Goal: Answer question/provide support

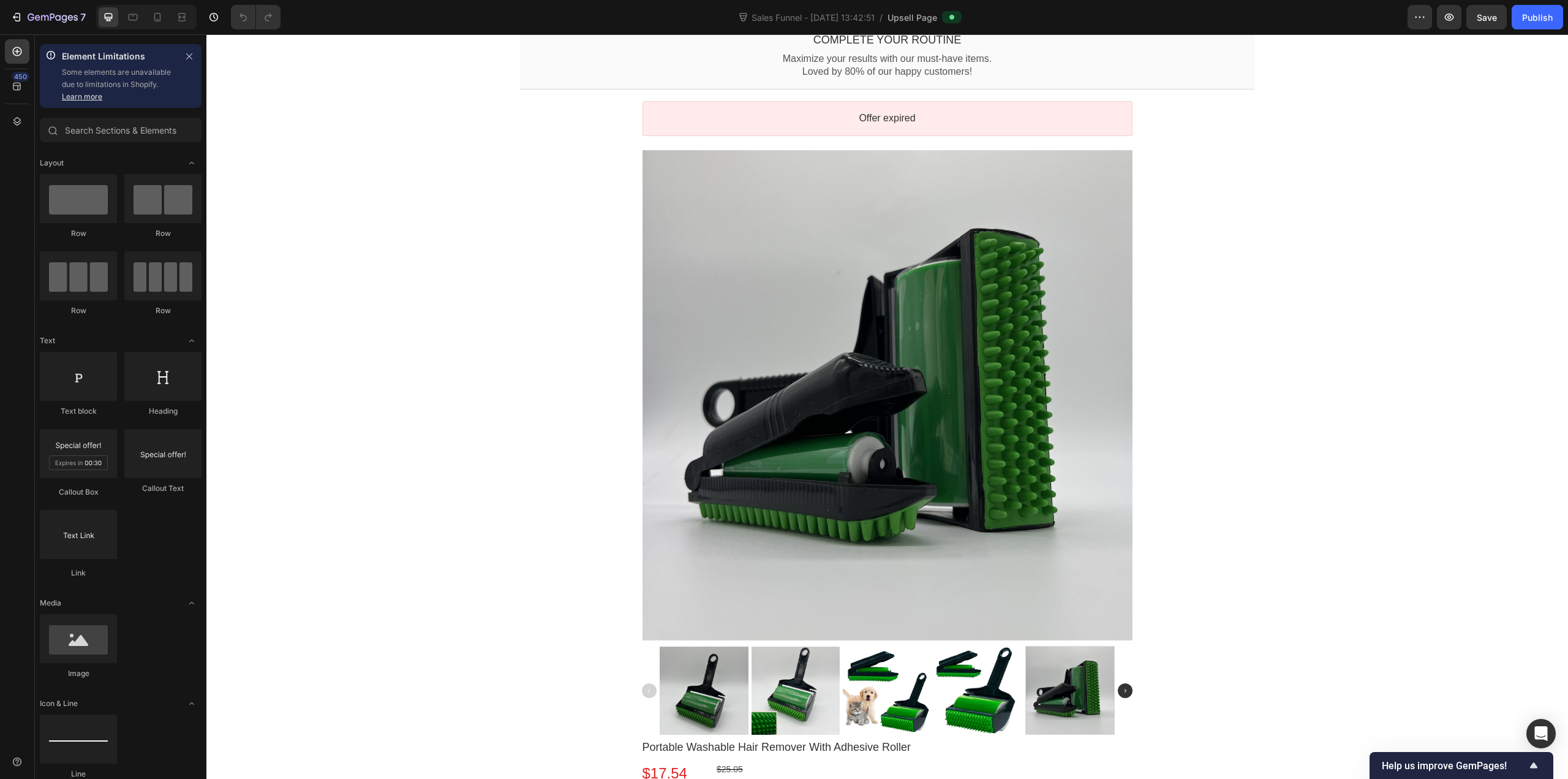
scroll to position [76, 0]
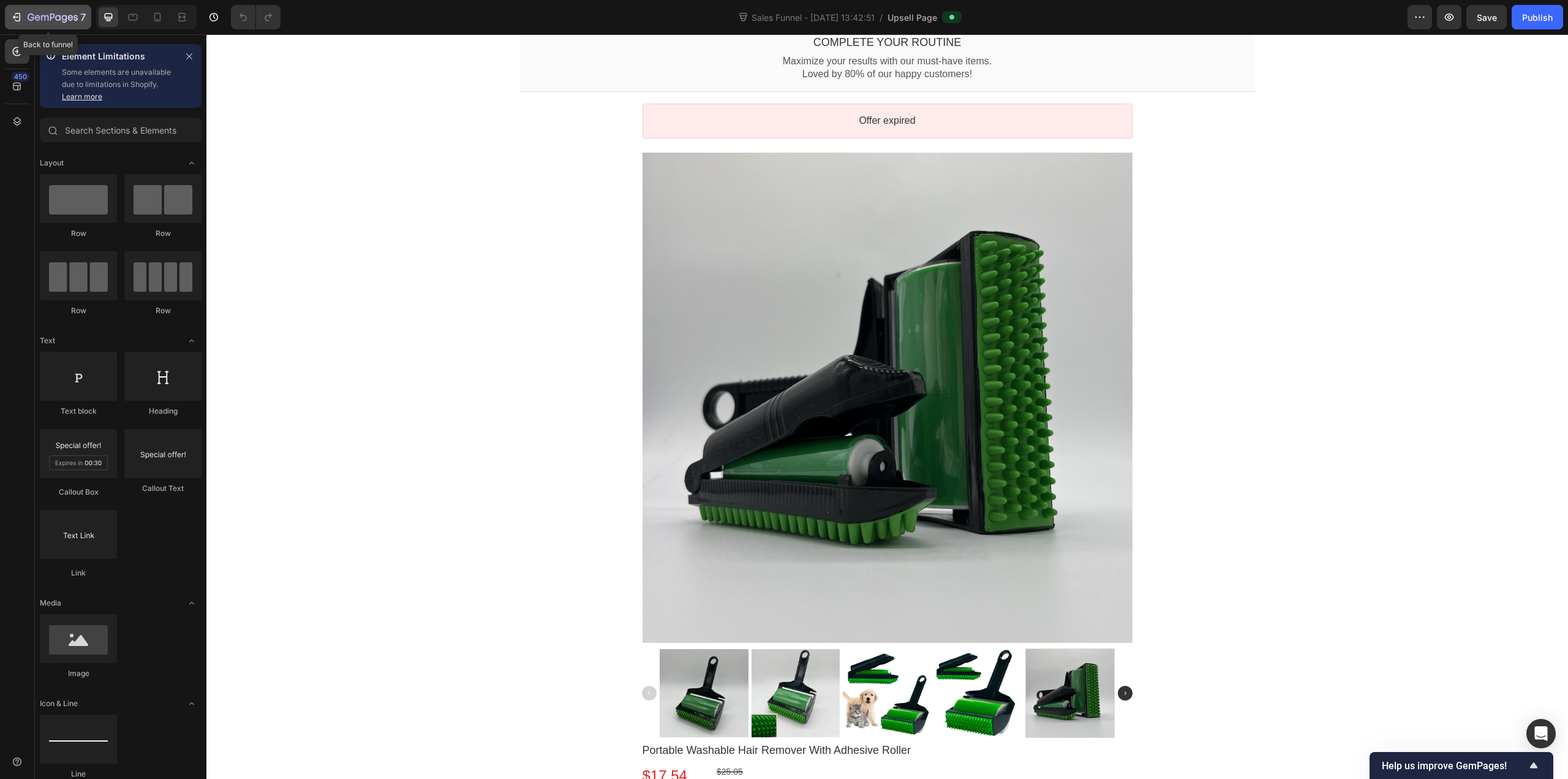
click at [17, 20] on icon "button" at bounding box center [16, 17] width 12 height 12
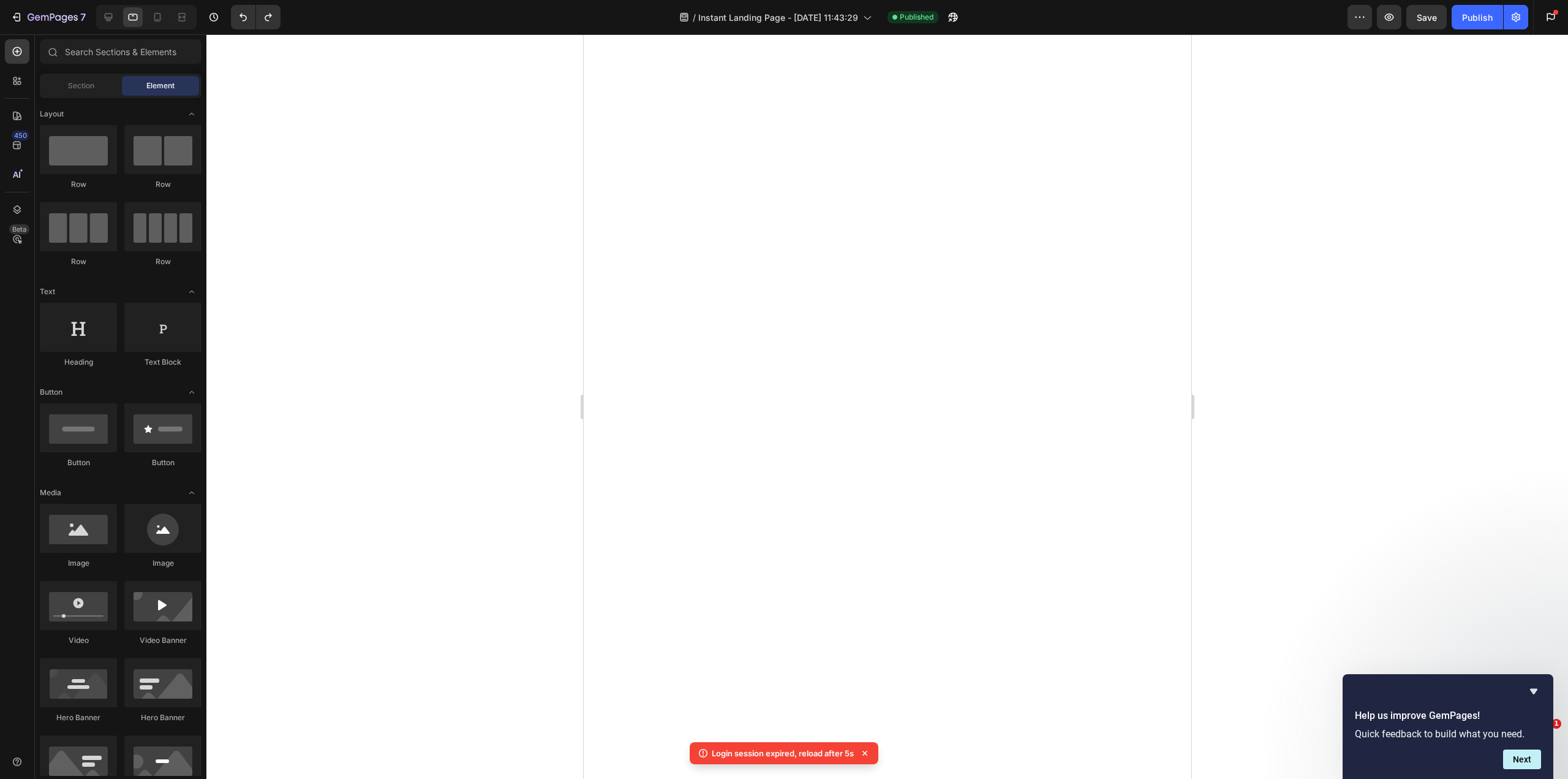
click at [471, 248] on div at bounding box center [887, 406] width 1362 height 744
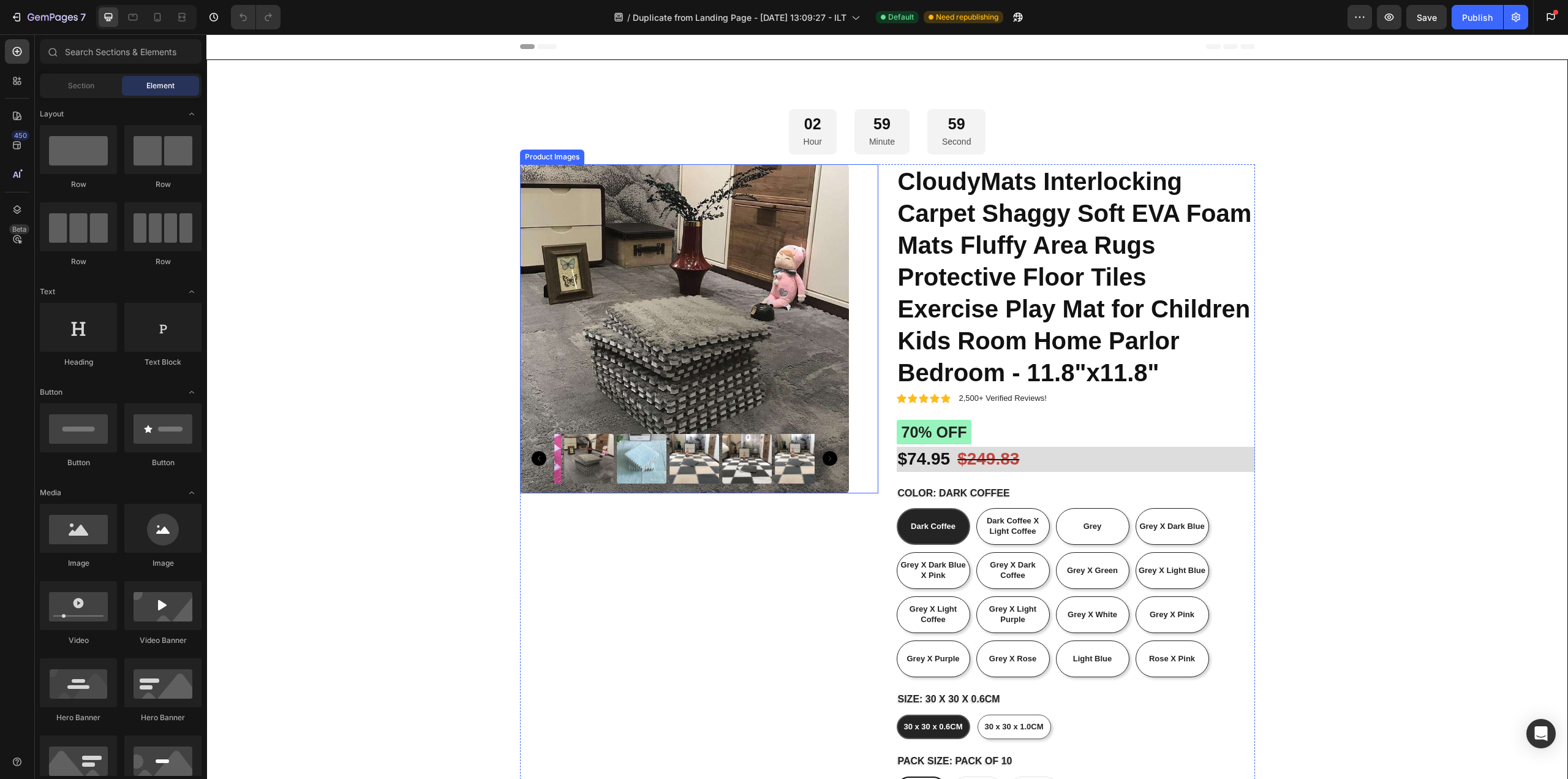
radio input "false"
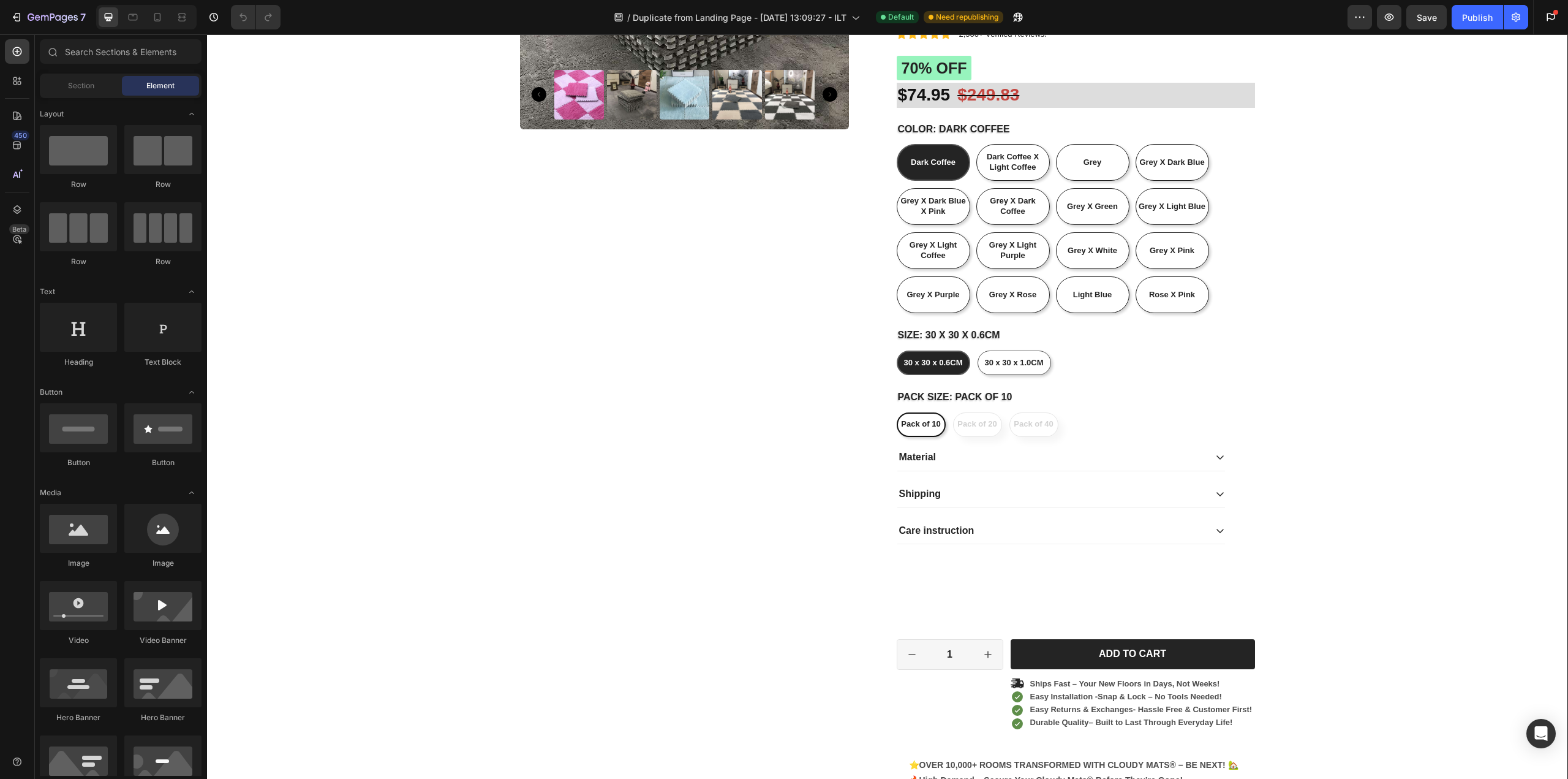
scroll to position [306, 0]
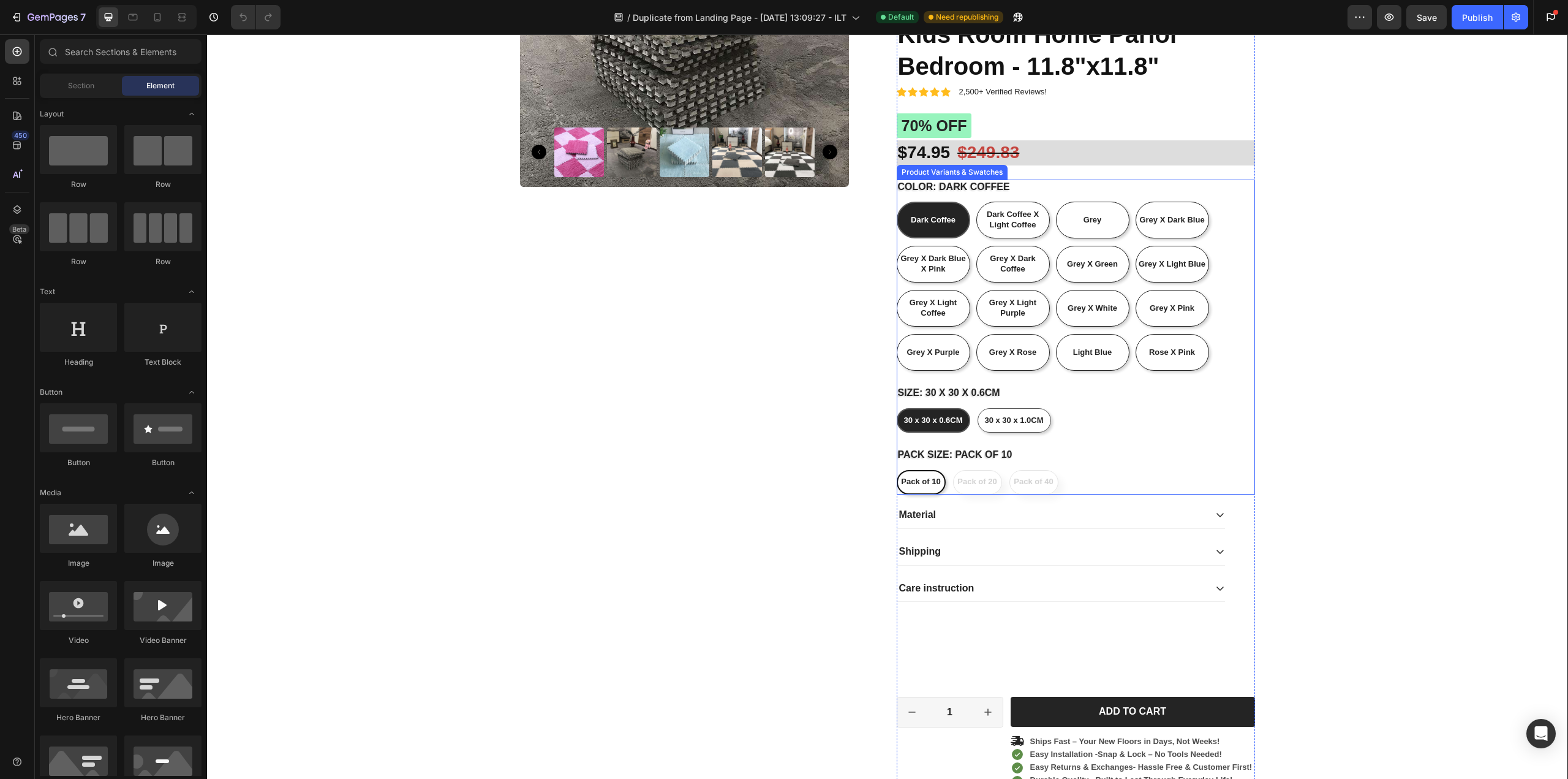
click at [925, 418] on span "30 x 30 x 0.6CM" at bounding box center [932, 420] width 59 height 9
click at [897, 408] on input "30 x 30 x 0.6CM 30 x 30 x 0.6CM 30 x 30 x 0.6CM" at bounding box center [896, 407] width 1 height 1
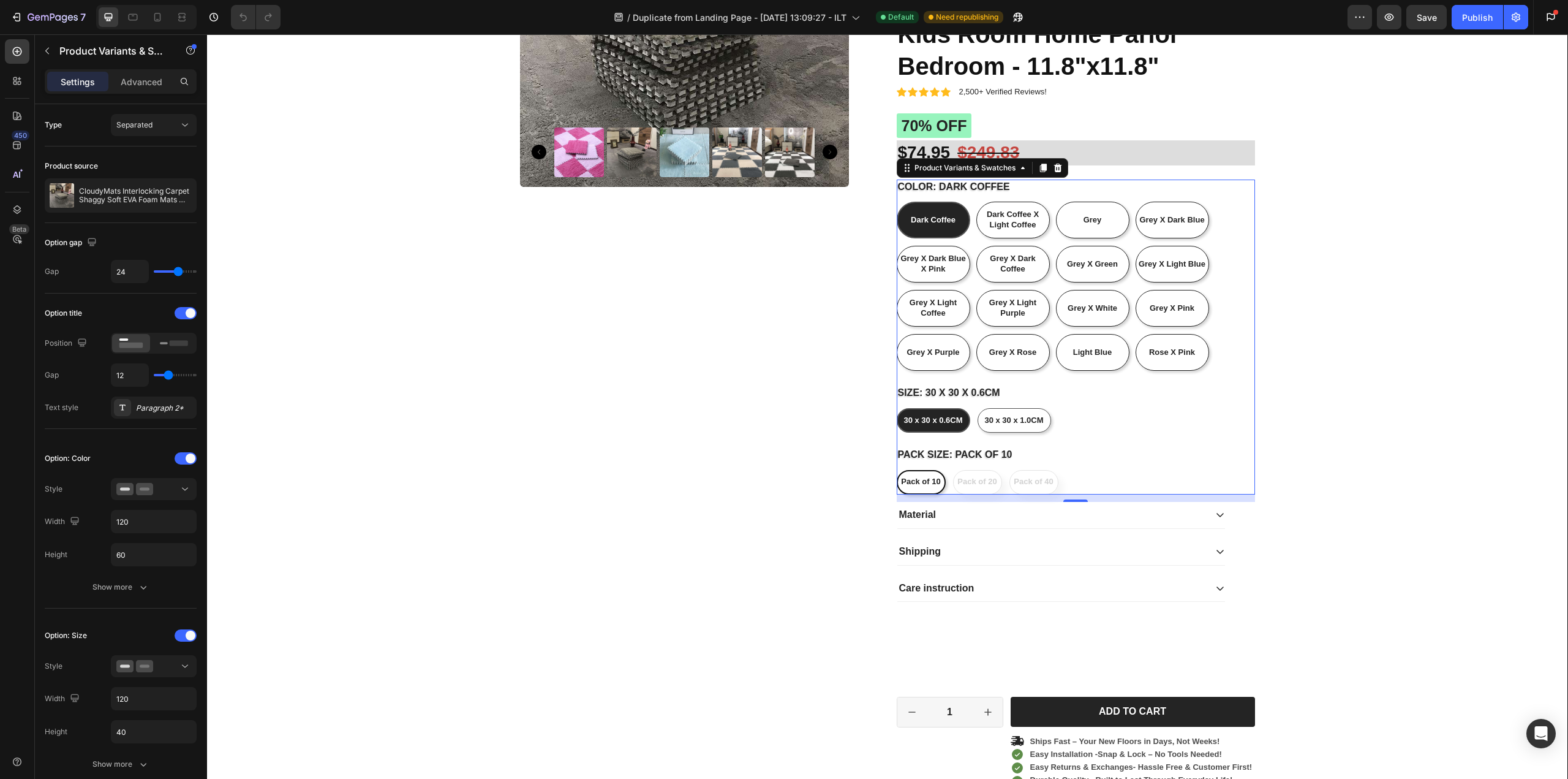
click at [903, 489] on div "Pack of 10" at bounding box center [921, 482] width 39 height 20
click at [897, 470] on input "Pack of 10 Pack of 10 Pack of 10" at bounding box center [896, 469] width 1 height 1
radio input "true"
click at [903, 489] on div "Pack of 10" at bounding box center [921, 482] width 39 height 20
click at [897, 470] on input "Pack of 10 Pack of 10 Pack of 10" at bounding box center [896, 469] width 1 height 1
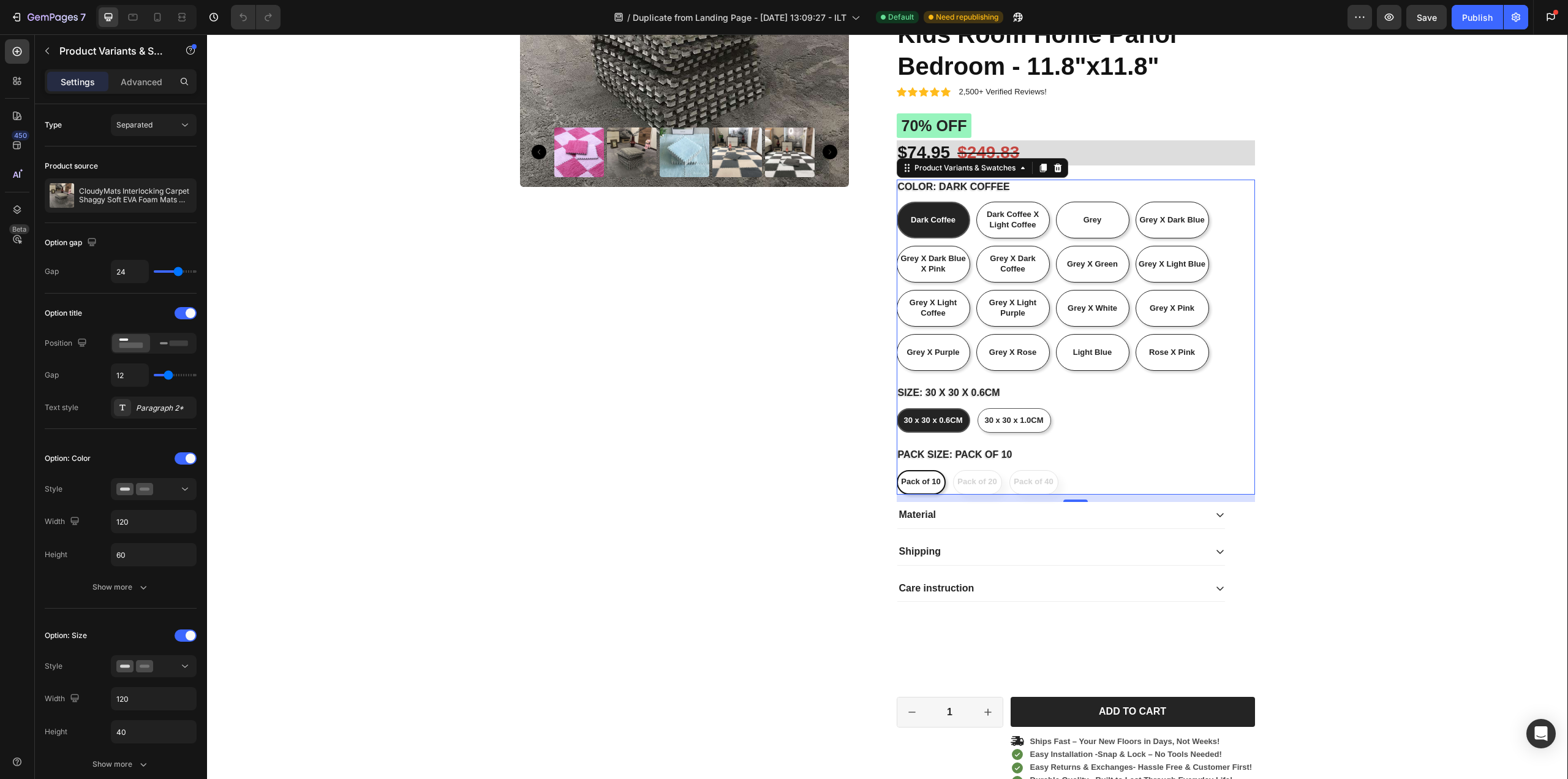
click at [935, 418] on span "30 x 30 x 0.6CM" at bounding box center [932, 420] width 59 height 9
click at [897, 408] on input "30 x 30 x 0.6CM 30 x 30 x 0.6CM 30 x 30 x 0.6CM" at bounding box center [896, 407] width 1 height 1
click at [935, 418] on span "30 x 30 x 0.6CM" at bounding box center [932, 420] width 59 height 9
click at [897, 408] on input "30 x 30 x 0.6CM 30 x 30 x 0.6CM 30 x 30 x 0.6CM" at bounding box center [896, 407] width 1 height 1
click at [935, 418] on span "30 x 30 x 0.6CM" at bounding box center [932, 420] width 59 height 9
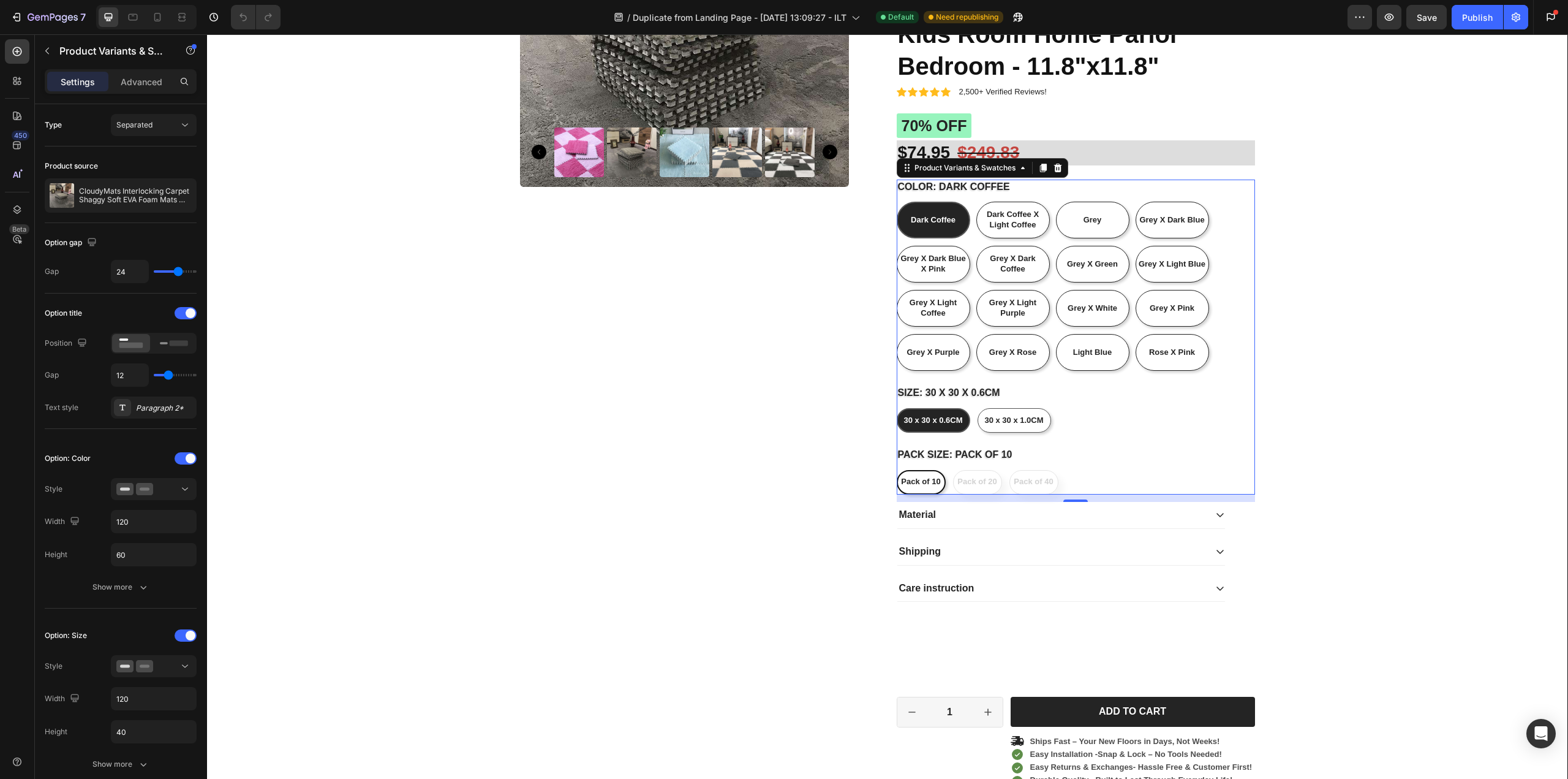
click at [897, 408] on input "30 x 30 x 0.6CM 30 x 30 x 0.6CM 30 x 30 x 0.6CM" at bounding box center [896, 407] width 1 height 1
click at [935, 418] on span "30 x 30 x 0.6CM" at bounding box center [932, 420] width 59 height 9
click at [897, 408] on input "30 x 30 x 0.6CM 30 x 30 x 0.6CM 30 x 30 x 0.6CM" at bounding box center [896, 407] width 1 height 1
click at [926, 484] on span "Pack of 10" at bounding box center [921, 481] width 39 height 9
click at [897, 470] on input "Pack of 10 Pack of 10 Pack of 10" at bounding box center [896, 469] width 1 height 1
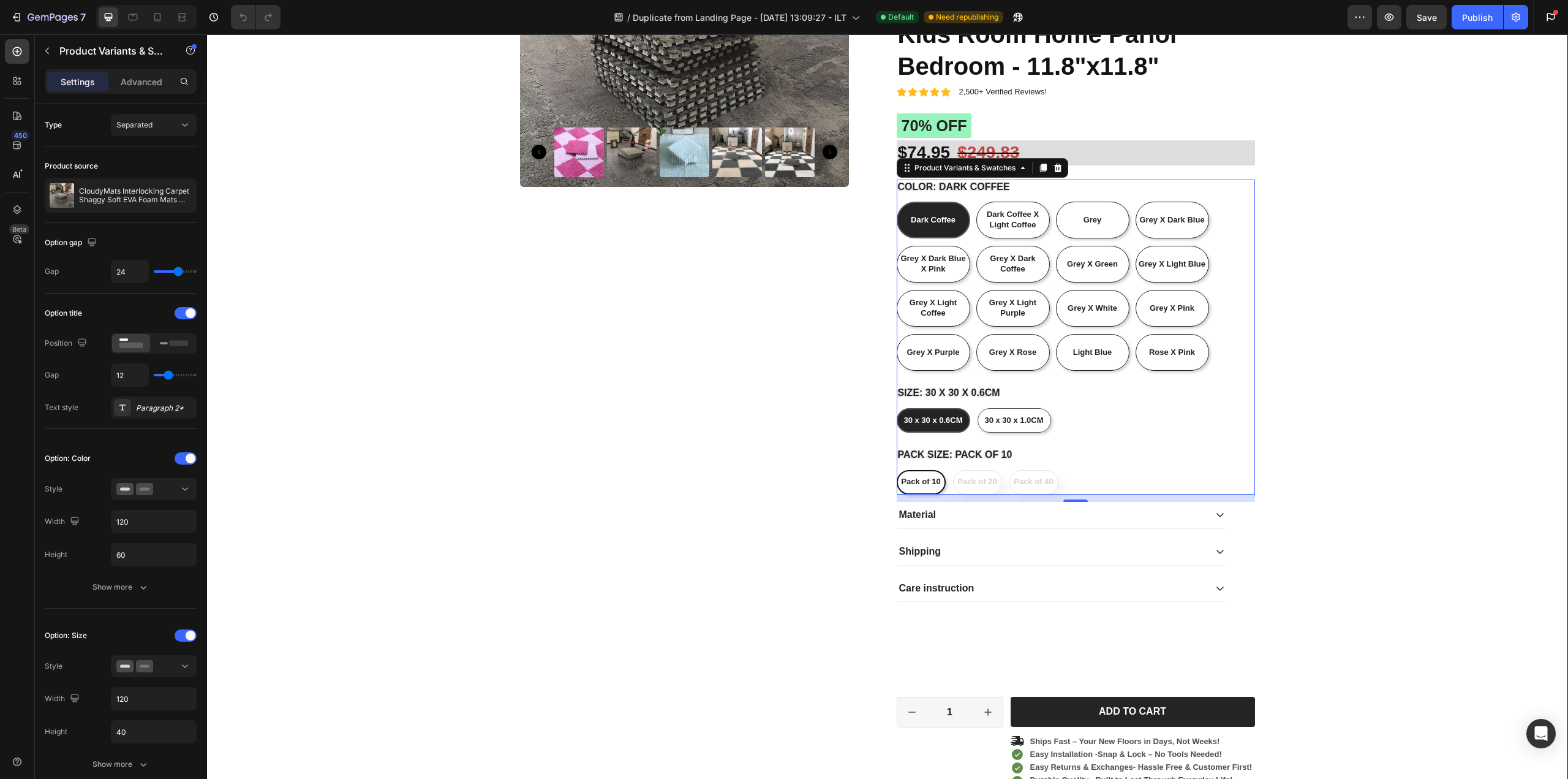
click at [926, 484] on span "Pack of 10" at bounding box center [921, 481] width 39 height 9
click at [897, 470] on input "Pack of 10 Pack of 10 Pack of 10" at bounding box center [896, 469] width 1 height 1
click at [997, 349] on span "Grey X Rose" at bounding box center [1012, 352] width 47 height 9
click at [977, 334] on input "Grey X [PERSON_NAME] X [PERSON_NAME] X [PERSON_NAME]" at bounding box center [976, 333] width 1 height 1
radio input "true"
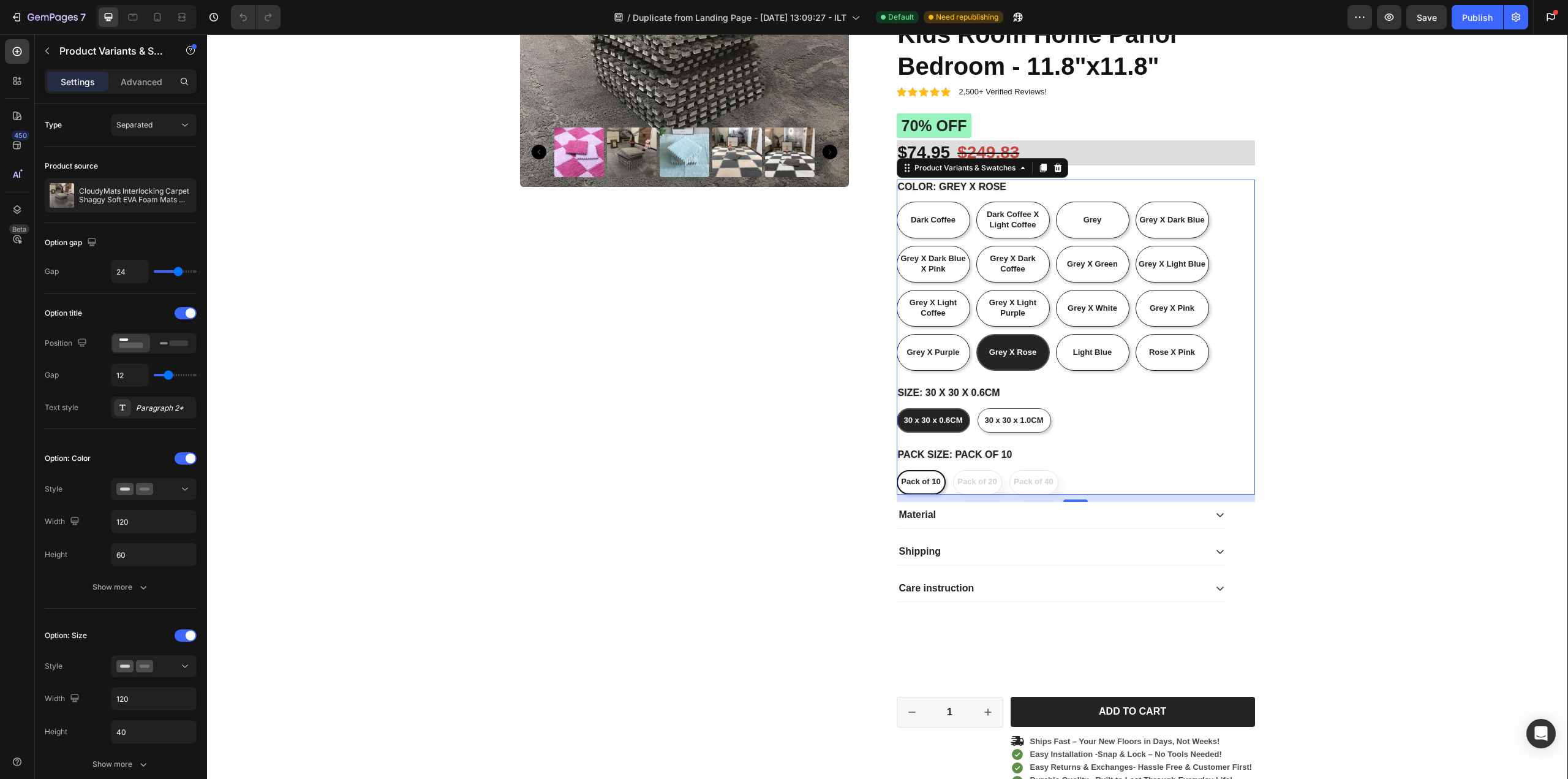
click at [997, 349] on span "Grey X Rose" at bounding box center [1012, 352] width 47 height 9
click at [977, 334] on input "Grey X [PERSON_NAME] X [PERSON_NAME] X [PERSON_NAME]" at bounding box center [976, 333] width 1 height 1
click at [914, 480] on span "Pack of 10" at bounding box center [921, 481] width 39 height 9
click at [897, 470] on input "Pack of 10 Pack of 10 Pack of 10" at bounding box center [896, 469] width 1 height 1
radio input "true"
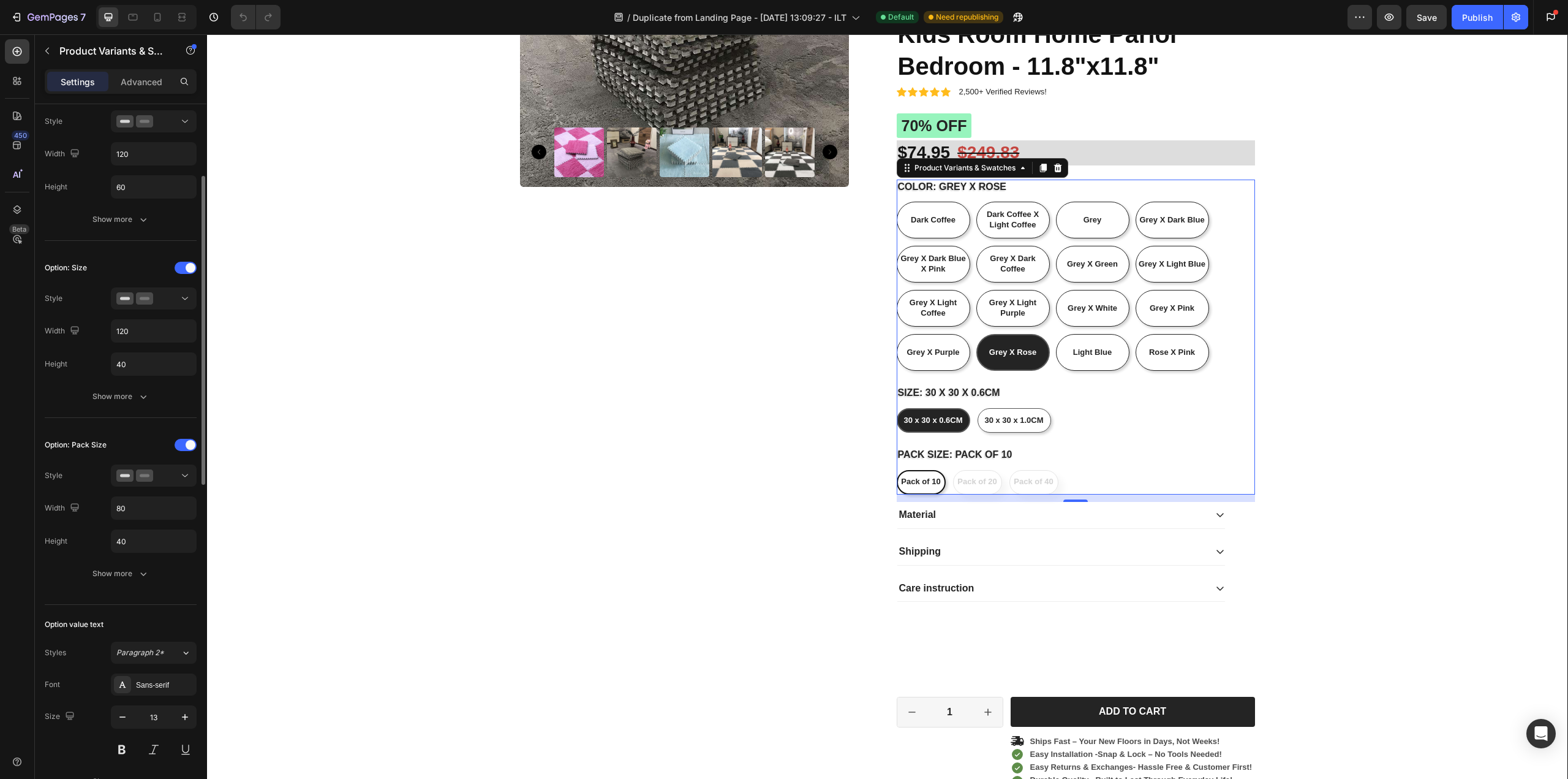
scroll to position [551, 0]
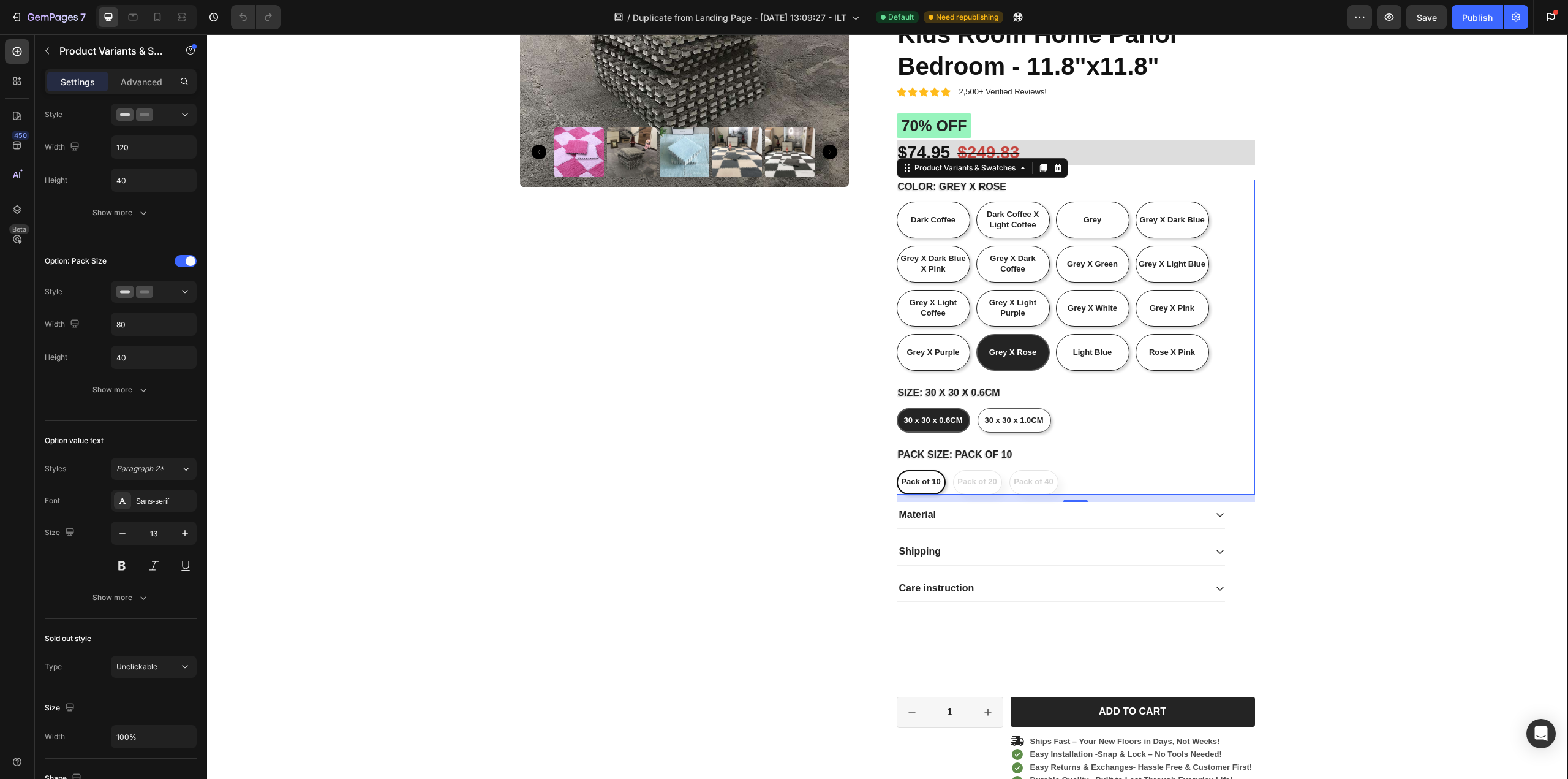
click at [924, 415] on span "30 x 30 x 0.6CM" at bounding box center [932, 420] width 59 height 9
click at [897, 408] on input "30 x 30 x 0.6CM 30 x 30 x 0.6CM 30 x 30 x 0.6CM" at bounding box center [896, 407] width 1 height 1
click at [924, 415] on span "30 x 30 x 0.6CM" at bounding box center [932, 420] width 59 height 9
click at [897, 408] on input "30 x 30 x 0.6CM 30 x 30 x 0.6CM 30 x 30 x 0.6CM" at bounding box center [896, 407] width 1 height 1
click at [924, 415] on span "30 x 30 x 0.6CM" at bounding box center [932, 420] width 59 height 9
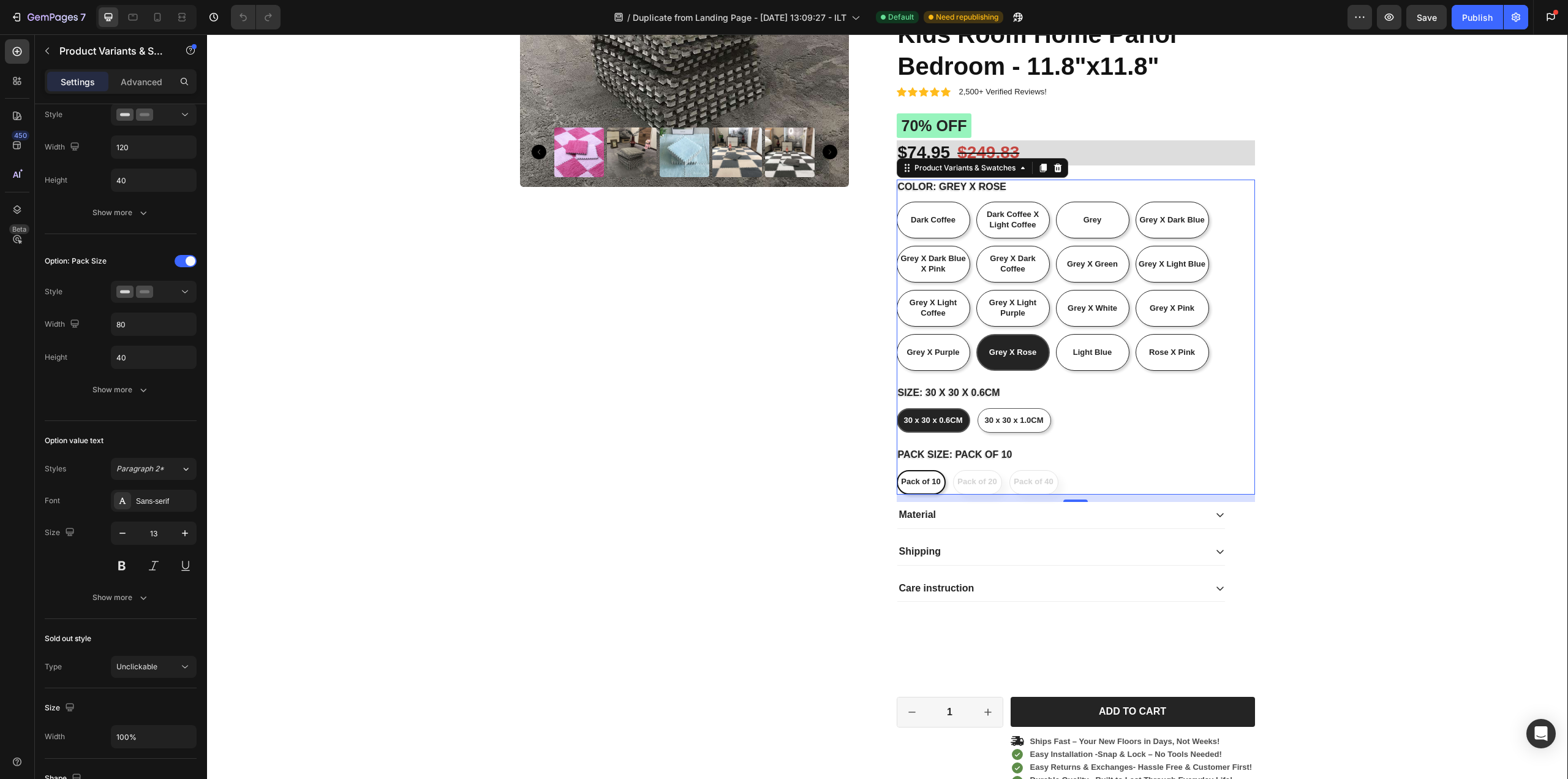
click at [897, 408] on input "30 x 30 x 0.6CM 30 x 30 x 0.6CM 30 x 30 x 0.6CM" at bounding box center [896, 407] width 1 height 1
click at [912, 488] on div "Pack of 10" at bounding box center [921, 482] width 39 height 20
click at [897, 470] on input "Pack of 10 Pack of 10 Pack of 10" at bounding box center [896, 469] width 1 height 1
click at [912, 487] on div "Pack of 10" at bounding box center [921, 482] width 39 height 20
click at [897, 470] on input "Pack of 10 Pack of 10 Pack of 10" at bounding box center [896, 469] width 1 height 1
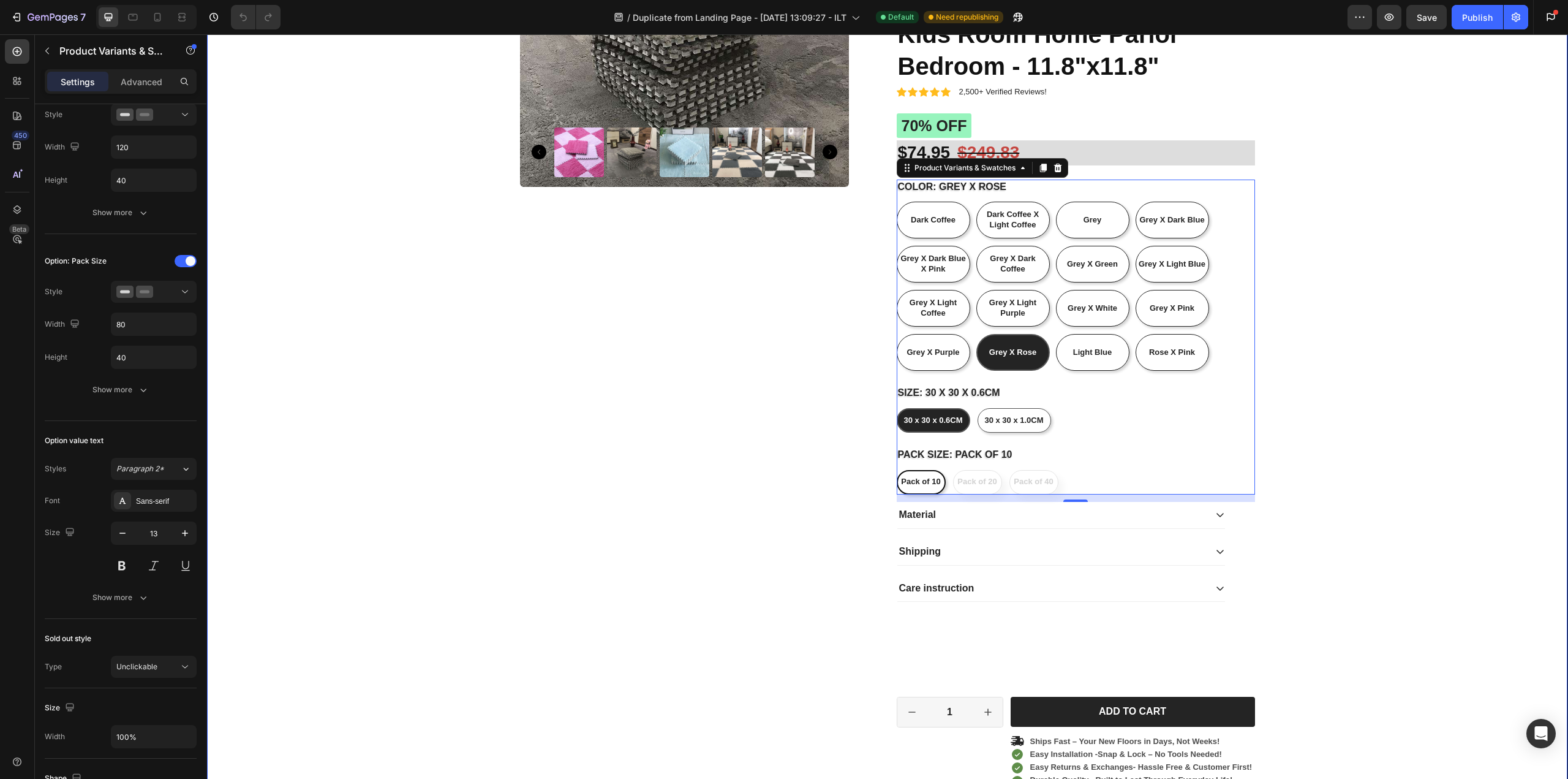
click at [271, 520] on div "02 Hour 58 Minute 15 Second Countdown Timer Product Images Icon Icon Icon Icon …" at bounding box center [887, 428] width 1343 height 1250
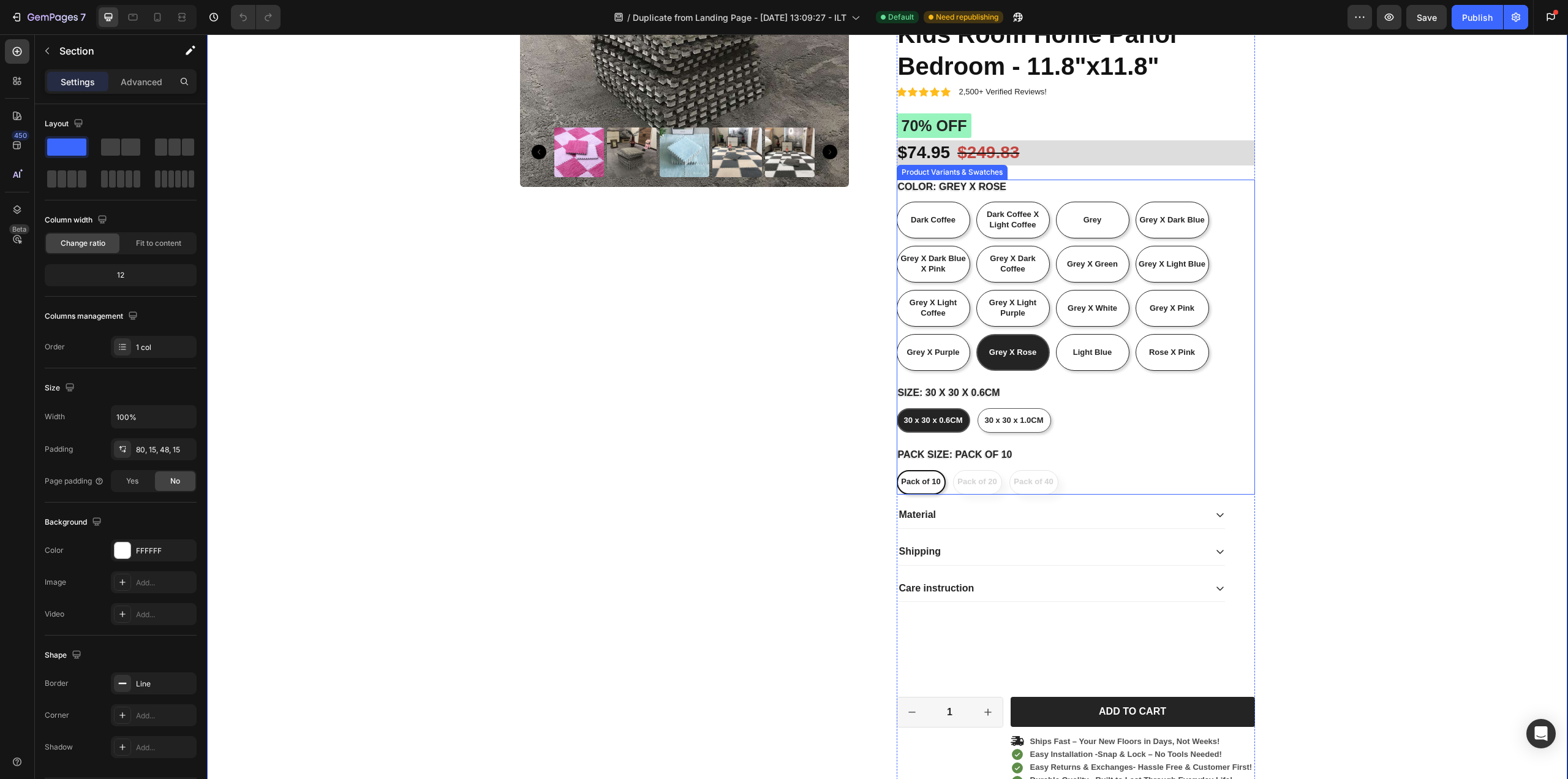
click at [1140, 406] on div "Size: 30 x 30 x 0.6CM 30 x 30 x 0.6CM 30 x 30 x 0.6CM 30 x 30 x 0.6CM 30 x 30 x…" at bounding box center [1076, 409] width 359 height 47
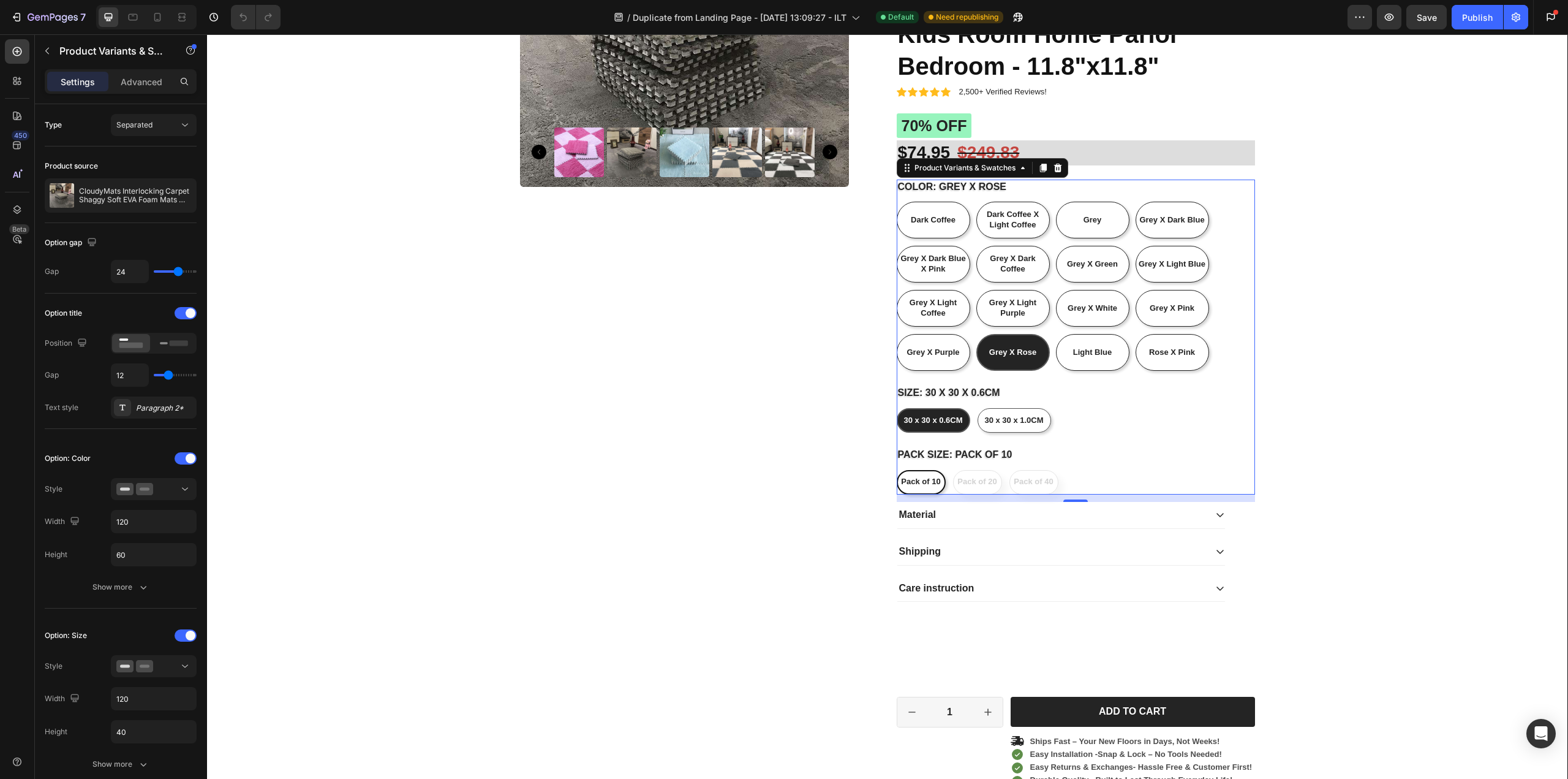
click at [935, 413] on div "30 x 30 x 0.6CM" at bounding box center [932, 420] width 59 height 20
click at [897, 408] on input "30 x 30 x 0.6CM 30 x 30 x 0.6CM 30 x 30 x 0.6CM" at bounding box center [896, 407] width 1 height 1
click at [932, 418] on span "30 x 30 x 0.6CM" at bounding box center [932, 420] width 59 height 9
click at [897, 408] on input "30 x 30 x 0.6CM 30 x 30 x 0.6CM 30 x 30 x 0.6CM" at bounding box center [896, 407] width 1 height 1
click at [932, 418] on span "30 x 30 x 0.6CM" at bounding box center [932, 420] width 59 height 9
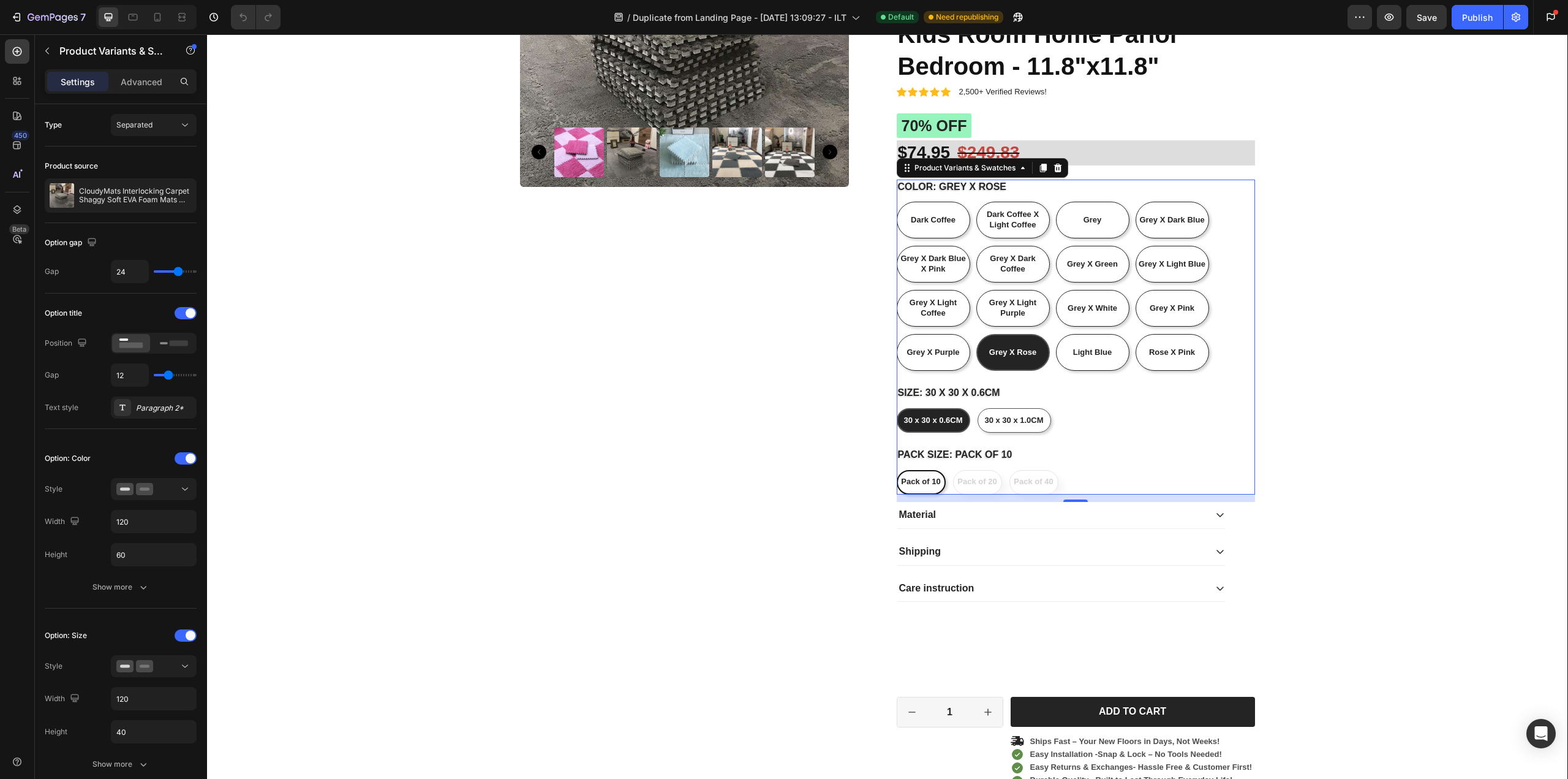
click at [897, 408] on input "30 x 30 x 0.6CM 30 x 30 x 0.6CM 30 x 30 x 0.6CM" at bounding box center [896, 407] width 1 height 1
click at [932, 418] on span "30 x 30 x 0.6CM" at bounding box center [932, 420] width 59 height 9
click at [897, 408] on input "30 x 30 x 0.6CM 30 x 30 x 0.6CM 30 x 30 x 0.6CM" at bounding box center [896, 407] width 1 height 1
click at [932, 418] on span "30 x 30 x 0.6CM" at bounding box center [932, 420] width 59 height 9
click at [897, 408] on input "30 x 30 x 0.6CM 30 x 30 x 0.6CM 30 x 30 x 0.6CM" at bounding box center [896, 407] width 1 height 1
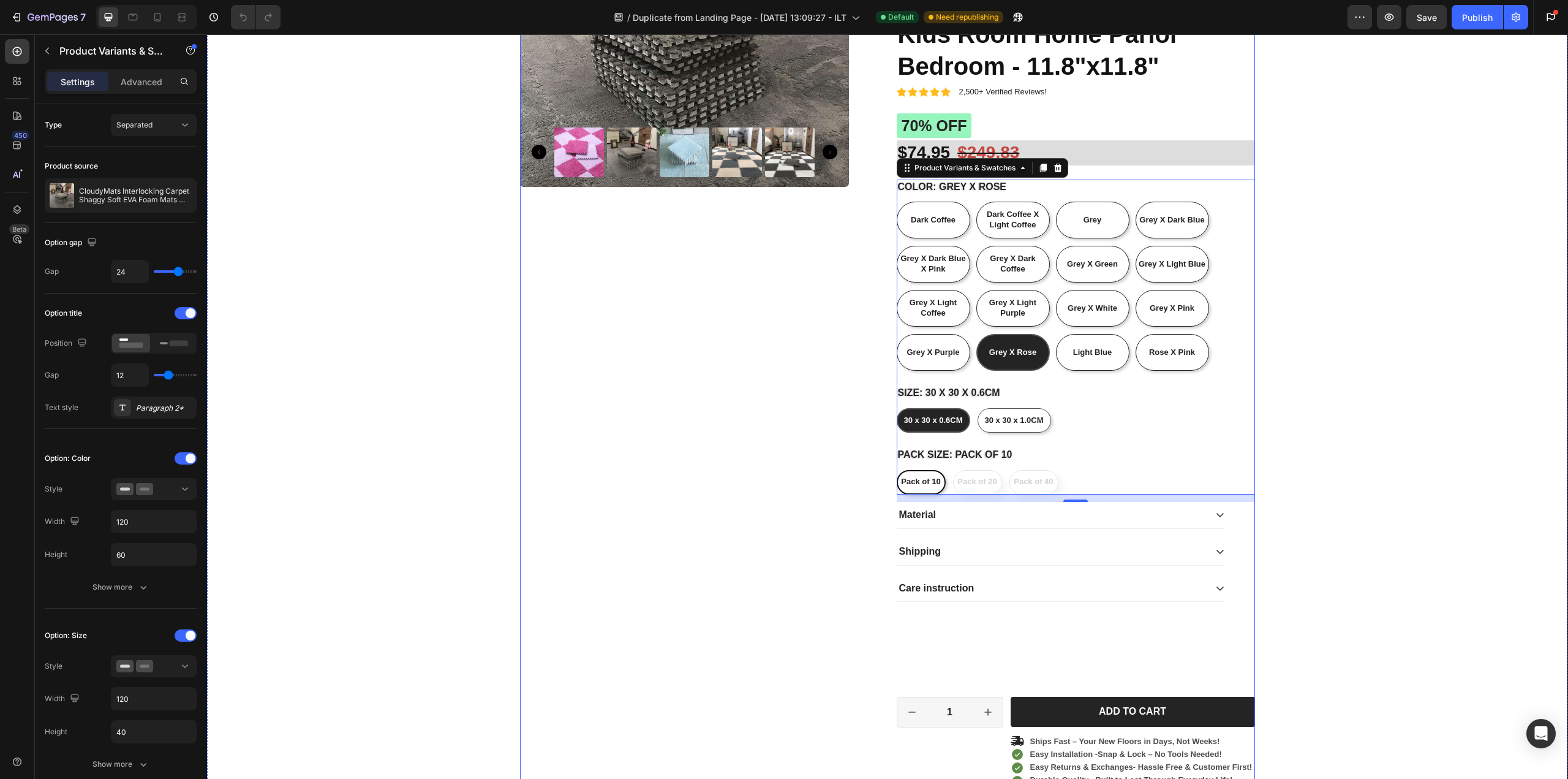
click at [563, 540] on div "Product Images" at bounding box center [699, 455] width 359 height 1195
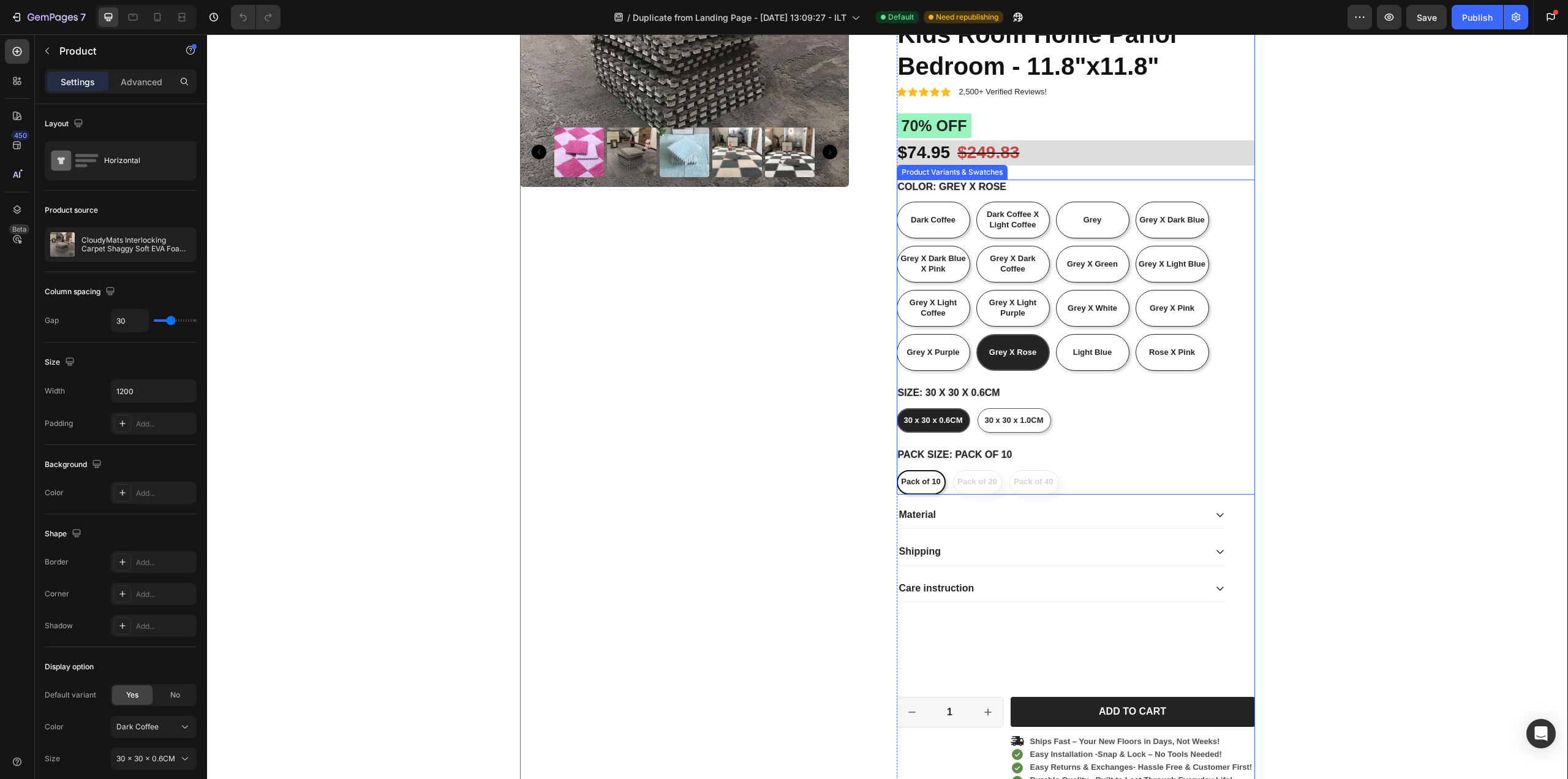
click at [935, 418] on span "30 x 30 x 0.6CM" at bounding box center [932, 420] width 59 height 9
click at [897, 408] on input "30 x 30 x 0.6CM 30 x 30 x 0.6CM 30 x 30 x 0.6CM" at bounding box center [896, 407] width 1 height 1
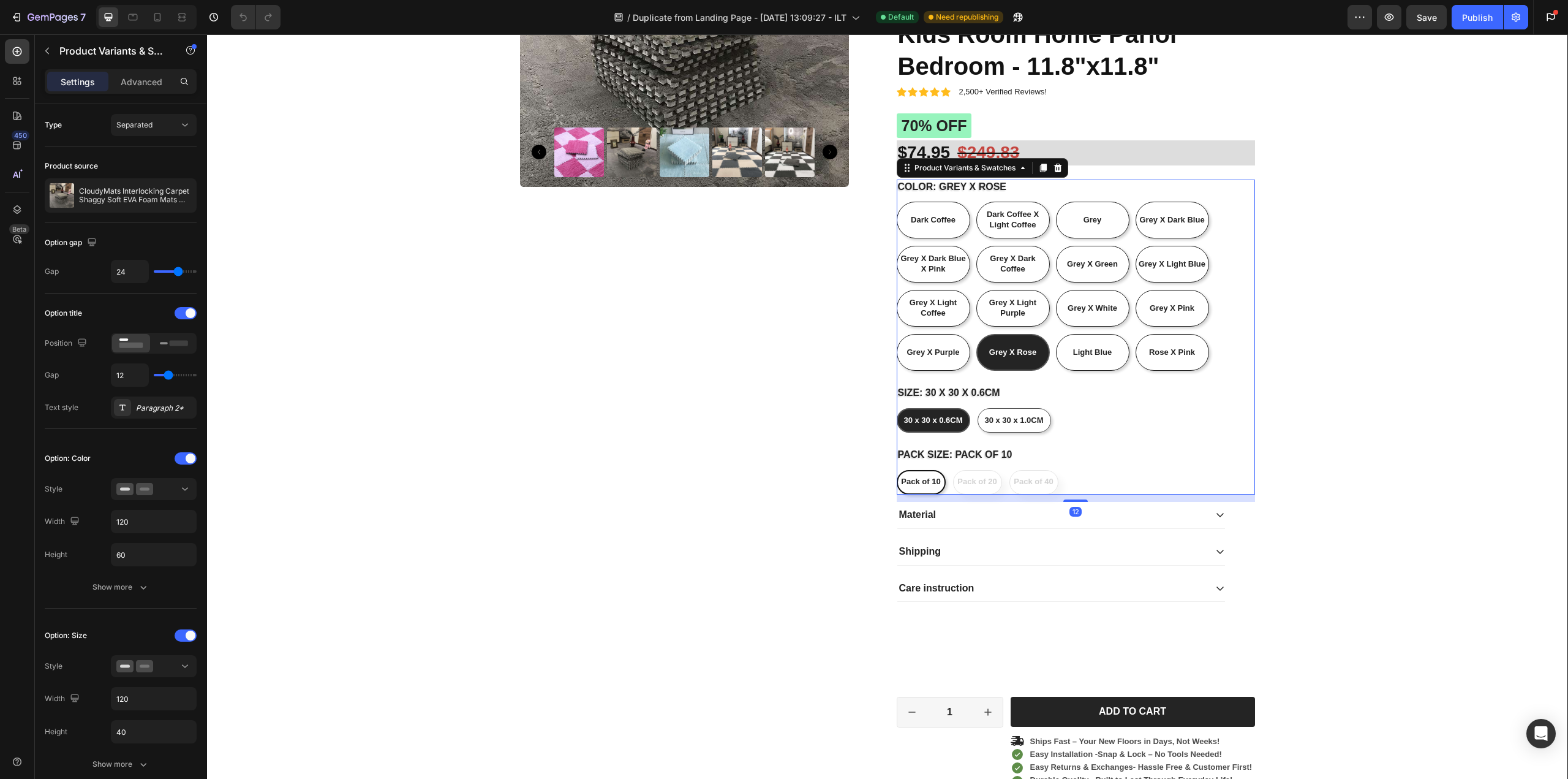
click at [935, 418] on span "30 x 30 x 0.6CM" at bounding box center [932, 420] width 59 height 9
click at [897, 408] on input "30 x 30 x 0.6CM 30 x 30 x 0.6CM 30 x 30 x 0.6CM" at bounding box center [896, 407] width 1 height 1
click at [935, 418] on span "30 x 30 x 0.6CM" at bounding box center [932, 420] width 59 height 9
click at [897, 408] on input "30 x 30 x 0.6CM 30 x 30 x 0.6CM 30 x 30 x 0.6CM" at bounding box center [896, 407] width 1 height 1
click at [935, 418] on span "30 x 30 x 0.6CM" at bounding box center [932, 420] width 59 height 9
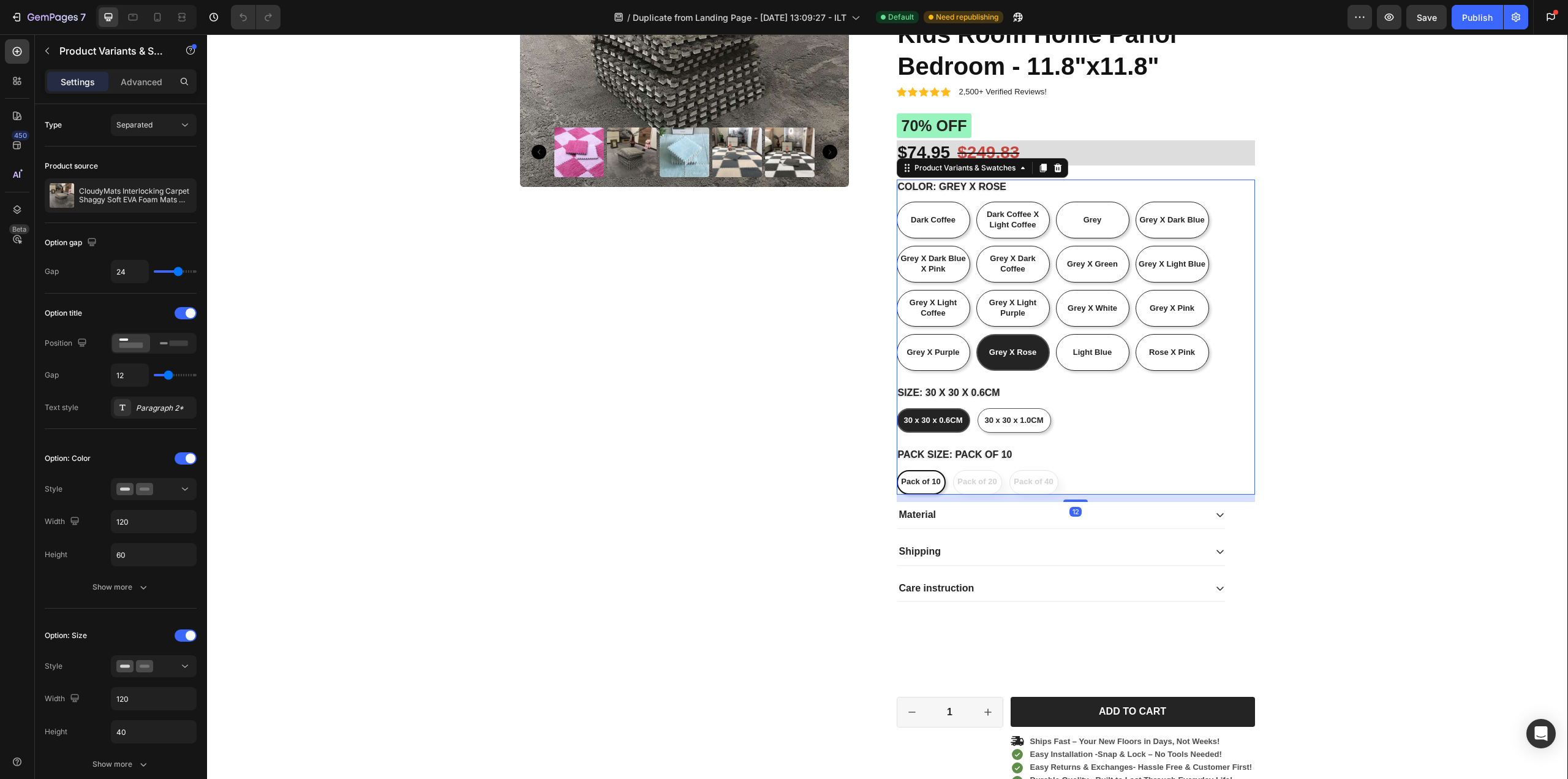
click at [897, 408] on input "30 x 30 x 0.6CM 30 x 30 x 0.6CM 30 x 30 x 0.6CM" at bounding box center [896, 407] width 1 height 1
click at [935, 418] on span "30 x 30 x 0.6CM" at bounding box center [932, 420] width 59 height 9
click at [897, 408] on input "30 x 30 x 0.6CM 30 x 30 x 0.6CM 30 x 30 x 0.6CM" at bounding box center [896, 407] width 1 height 1
click at [919, 484] on span "Pack of 10" at bounding box center [921, 481] width 39 height 9
click at [897, 470] on input "Pack of 10 Pack of 10 Pack of 10" at bounding box center [896, 469] width 1 height 1
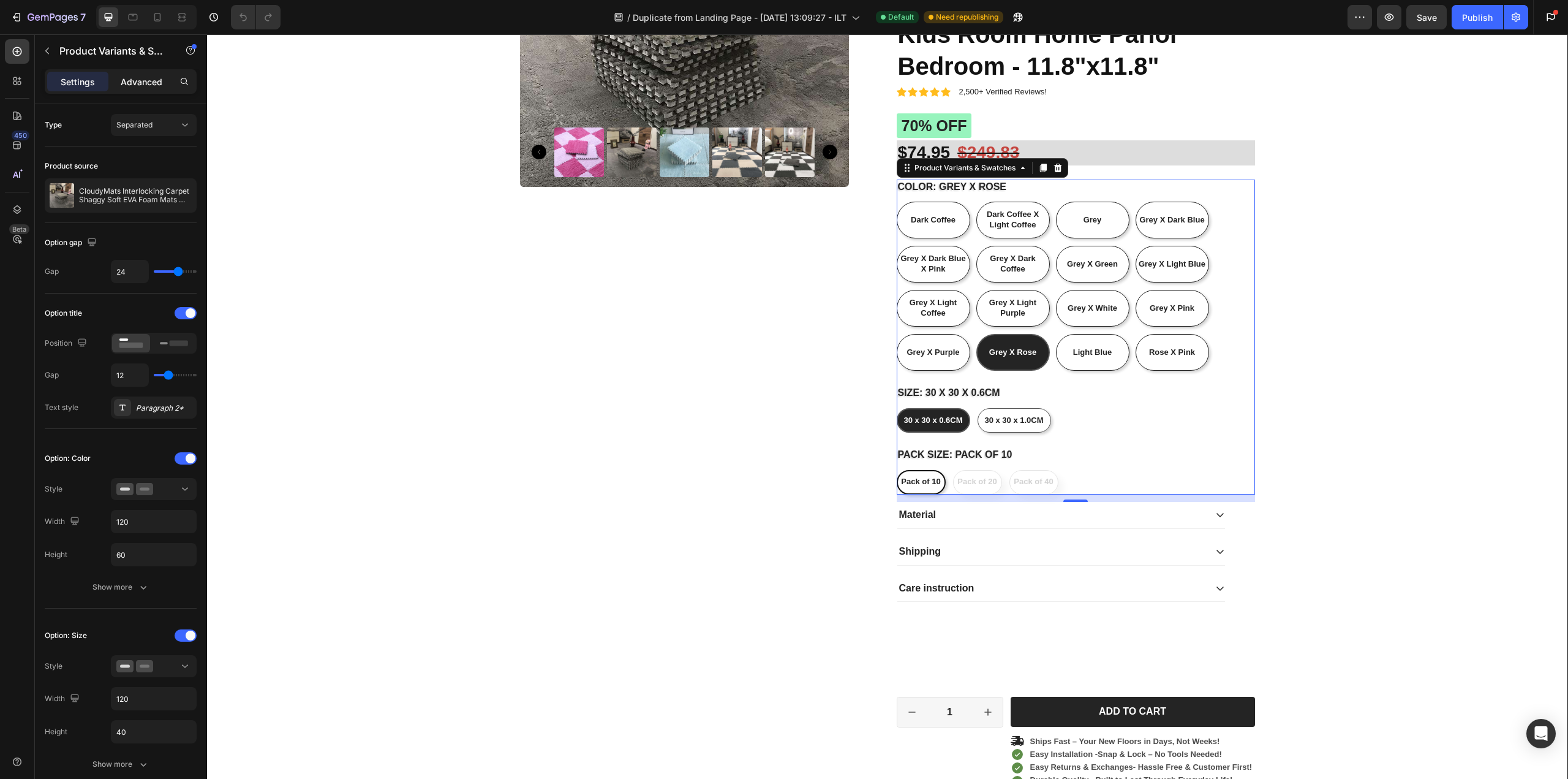
click at [122, 87] on p "Advanced" at bounding box center [141, 82] width 41 height 13
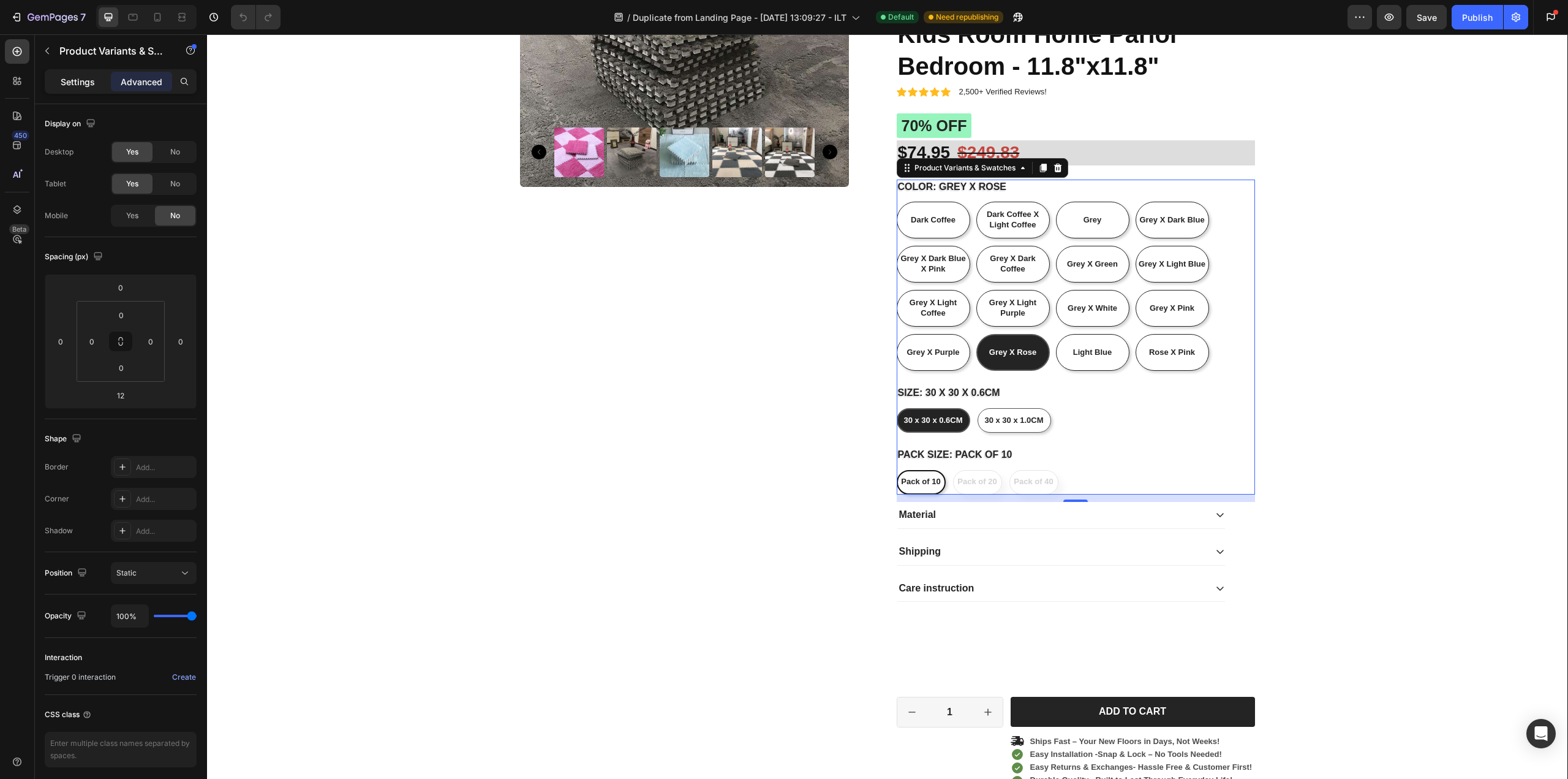
click at [87, 84] on p "Settings" at bounding box center [77, 82] width 34 height 13
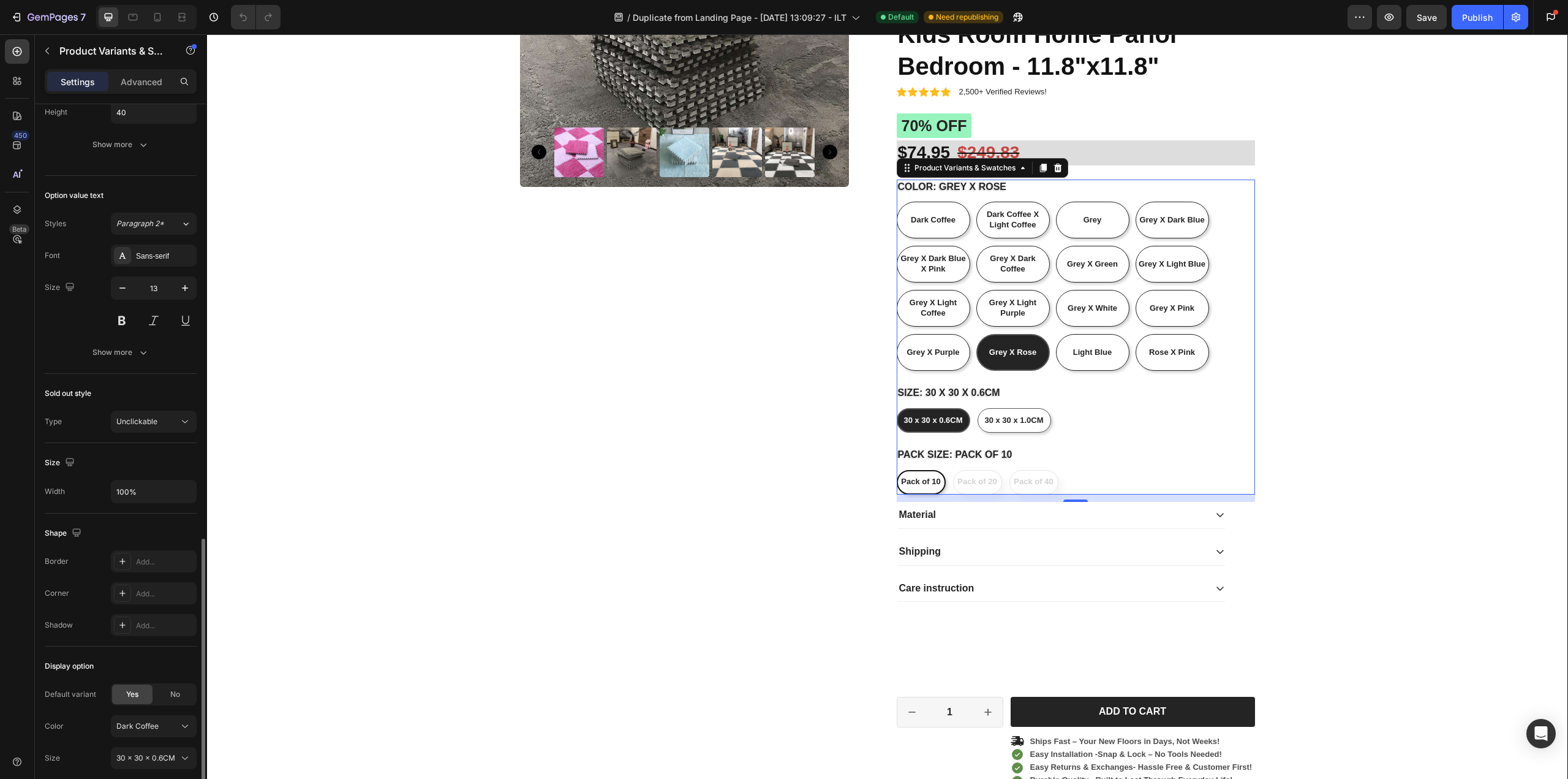
scroll to position [919, 0]
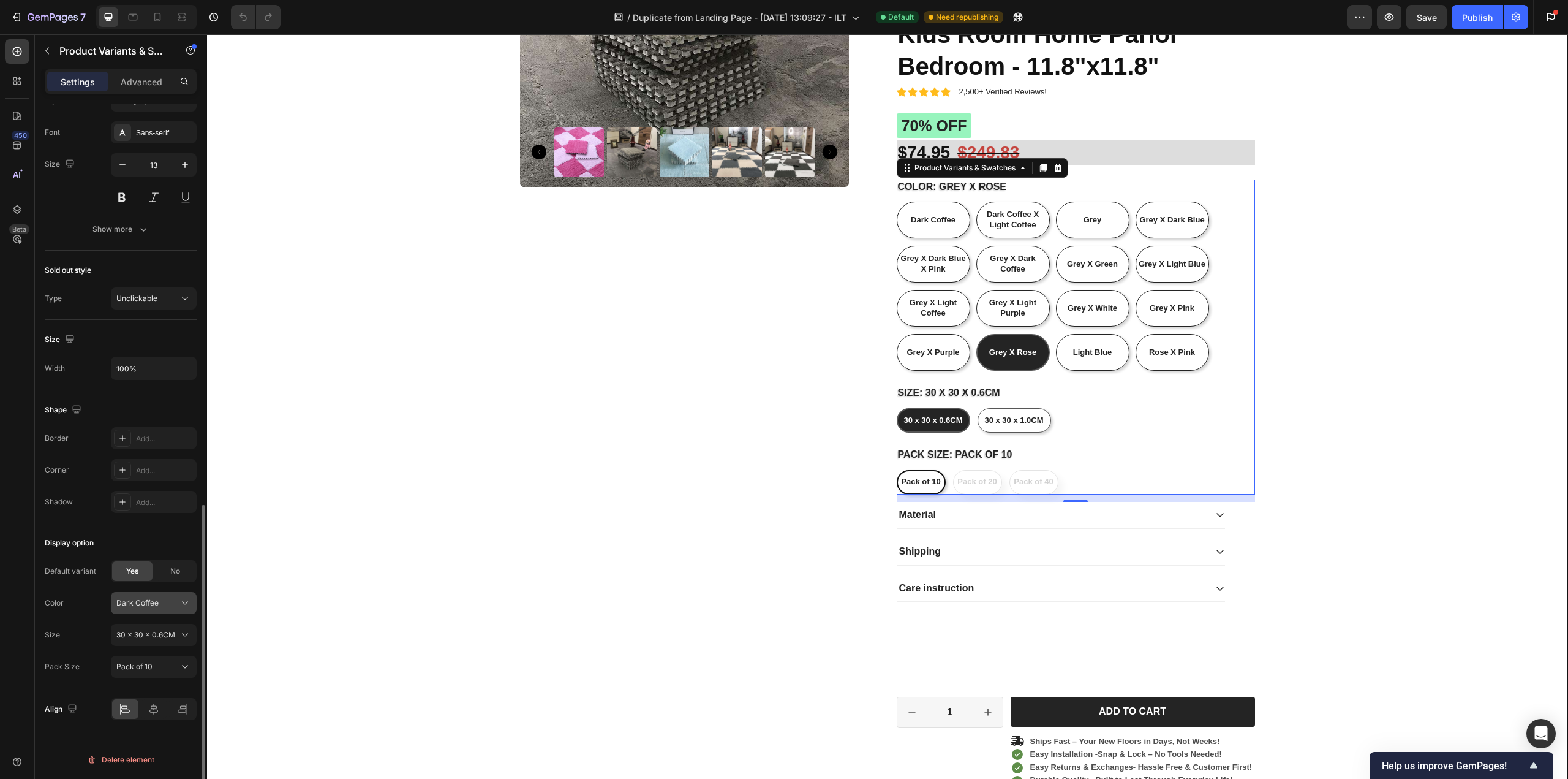
click at [177, 607] on div "Dark Coffee" at bounding box center [153, 602] width 75 height 12
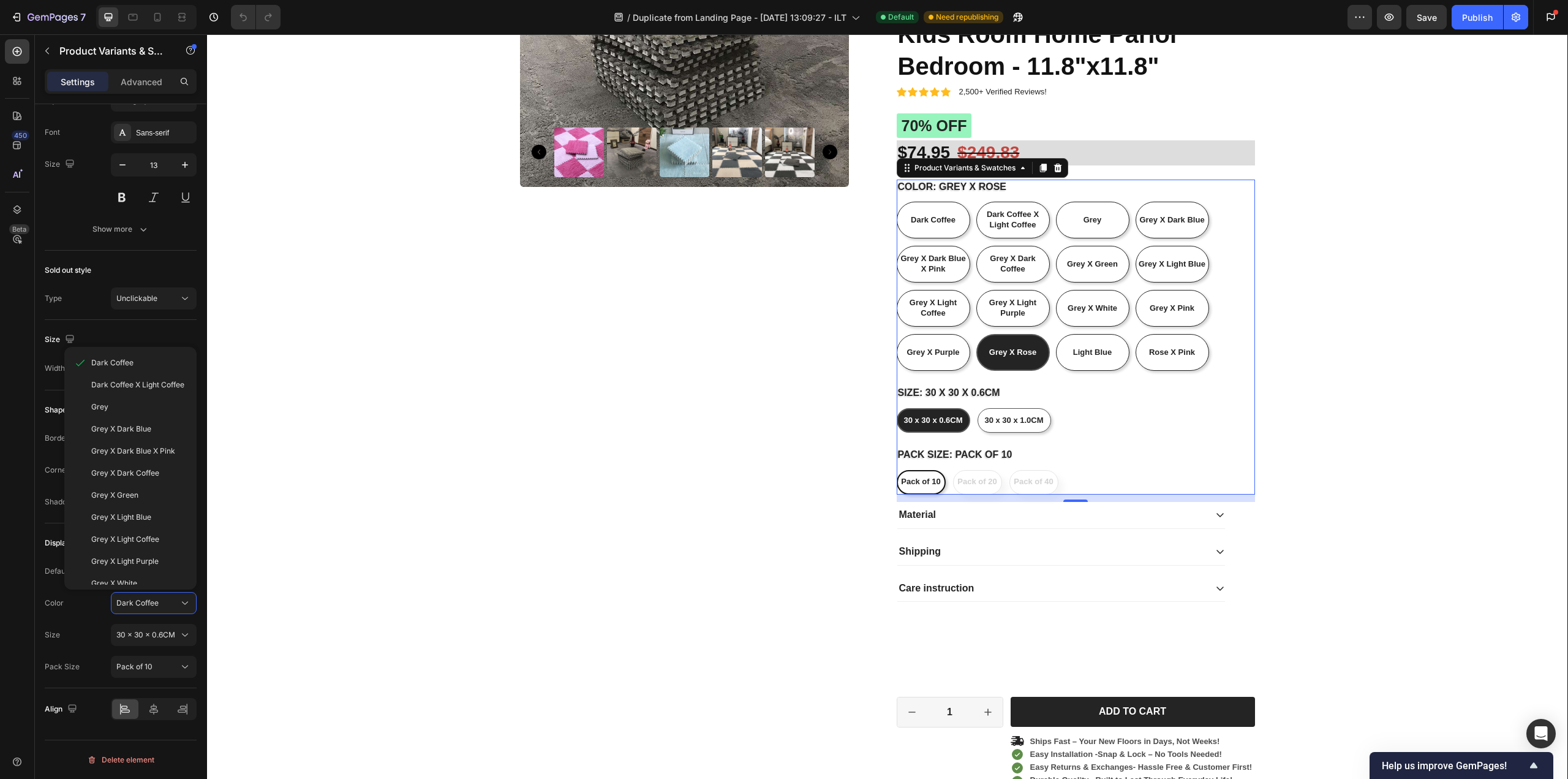
click at [928, 417] on span "30 x 30 x 0.6CM" at bounding box center [932, 420] width 59 height 9
click at [897, 408] on input "30 x 30 x 0.6CM 30 x 30 x 0.6CM 30 x 30 x 0.6CM" at bounding box center [896, 407] width 1 height 1
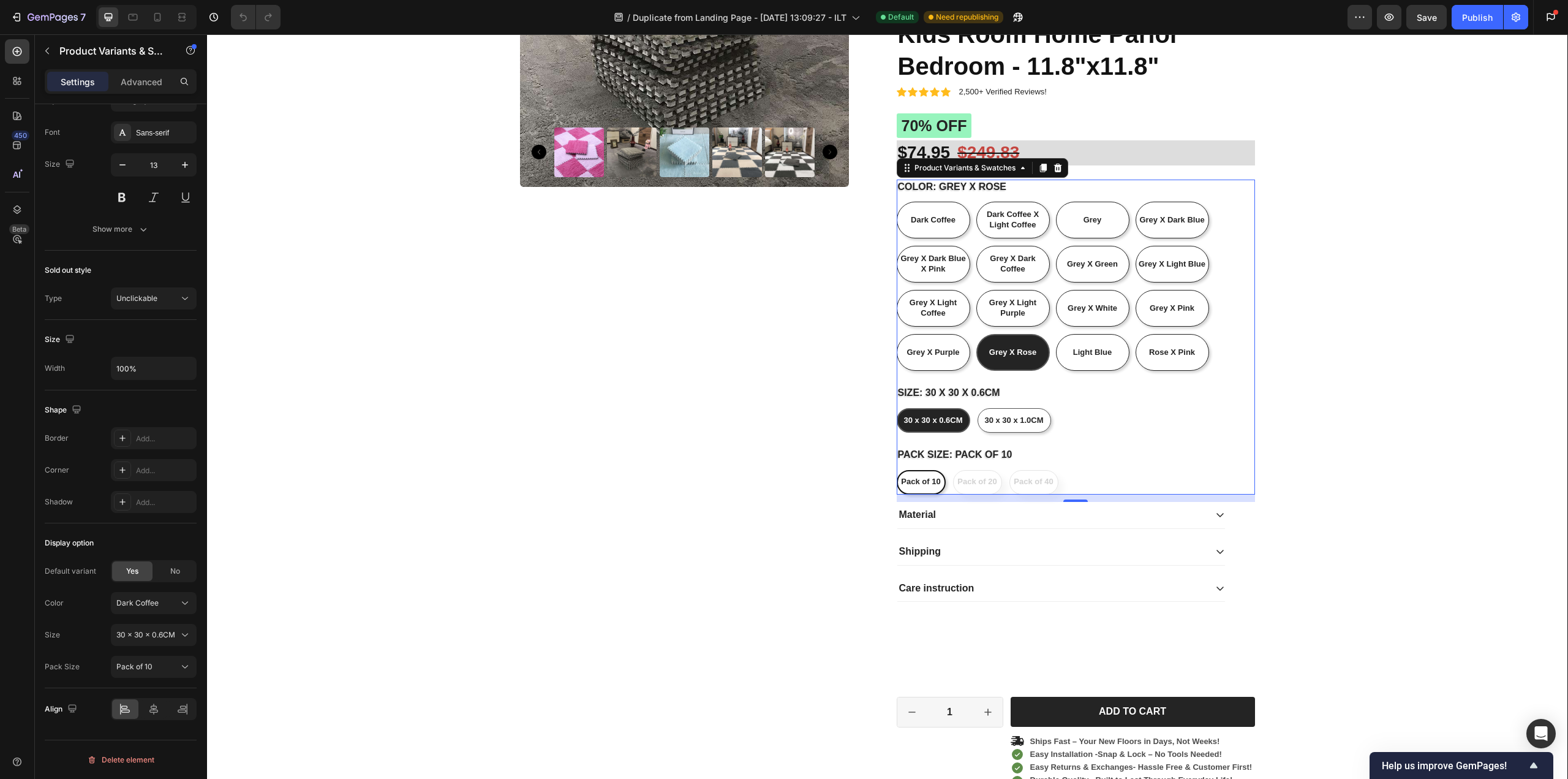
click at [928, 417] on span "30 x 30 x 0.6CM" at bounding box center [932, 420] width 59 height 9
click at [897, 408] on input "30 x 30 x 0.6CM 30 x 30 x 0.6CM 30 x 30 x 0.6CM" at bounding box center [896, 407] width 1 height 1
click at [928, 417] on span "30 x 30 x 0.6CM" at bounding box center [932, 420] width 59 height 9
click at [897, 408] on input "30 x 30 x 0.6CM 30 x 30 x 0.6CM 30 x 30 x 0.6CM" at bounding box center [896, 407] width 1 height 1
click at [928, 417] on span "30 x 30 x 0.6CM" at bounding box center [932, 420] width 59 height 9
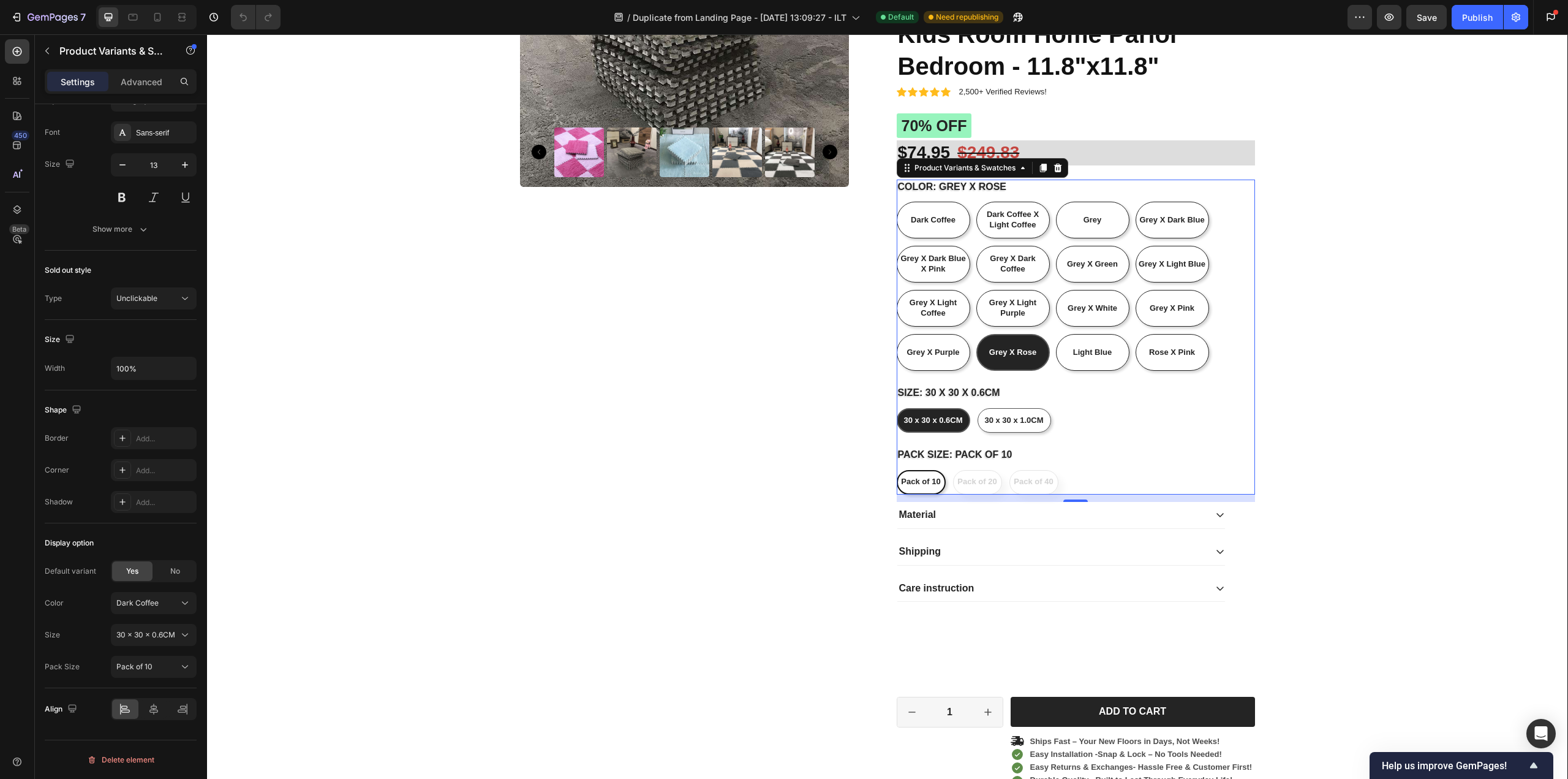
click at [897, 408] on input "30 x 30 x 0.6CM 30 x 30 x 0.6CM 30 x 30 x 0.6CM" at bounding box center [896, 407] width 1 height 1
click at [926, 485] on span "Pack of 10" at bounding box center [921, 481] width 39 height 9
click at [897, 470] on input "Pack of 10 Pack of 10 Pack of 10" at bounding box center [896, 469] width 1 height 1
click at [926, 485] on span "Pack of 10" at bounding box center [921, 481] width 39 height 9
click at [897, 470] on input "Pack of 10 Pack of 10 Pack of 10" at bounding box center [896, 469] width 1 height 1
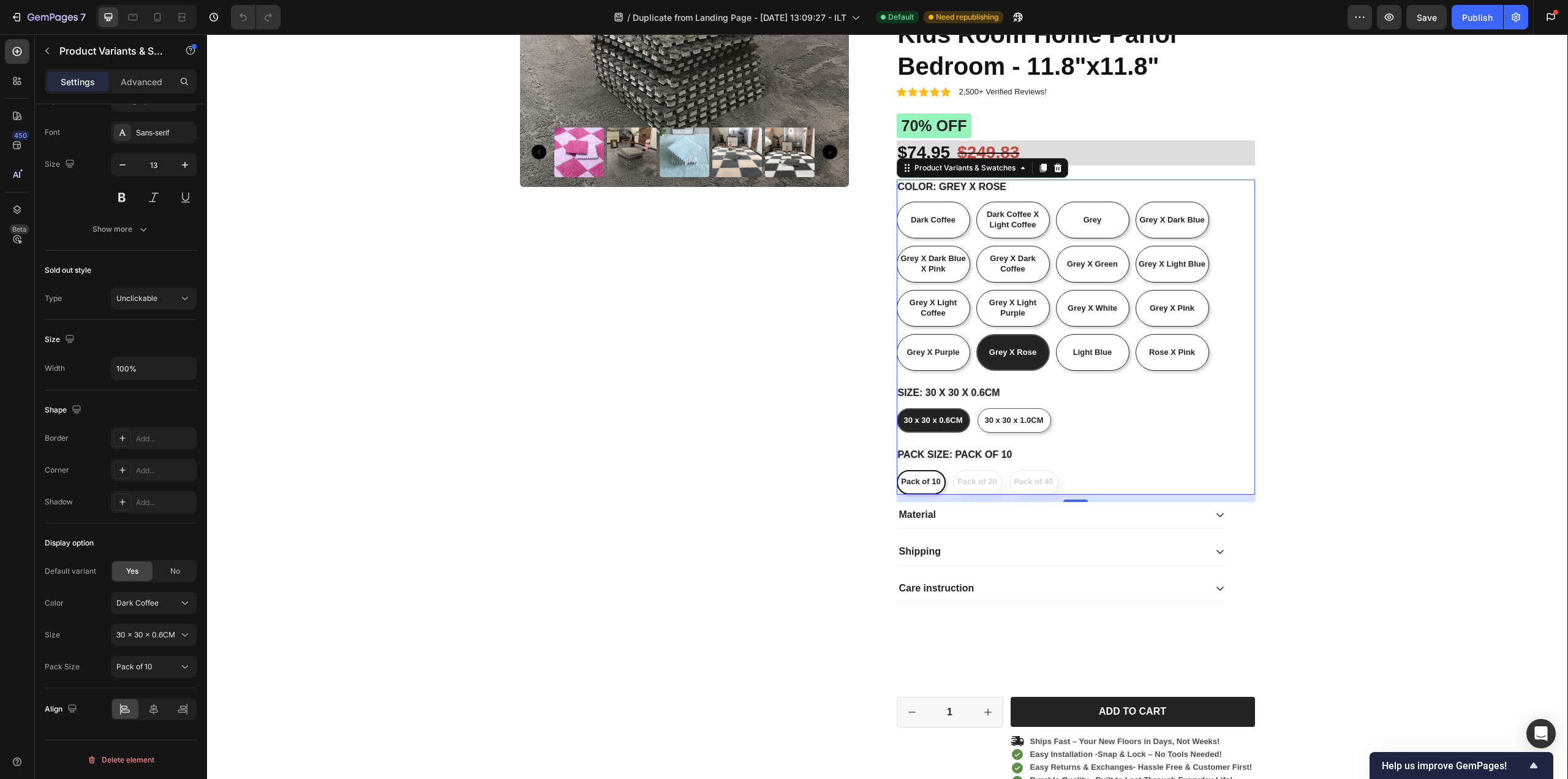
click at [926, 485] on span "Pack of 10" at bounding box center [921, 481] width 39 height 9
click at [897, 470] on input "Pack of 10 Pack of 10 Pack of 10" at bounding box center [896, 469] width 1 height 1
click at [185, 568] on div "No" at bounding box center [175, 571] width 41 height 20
radio input "true"
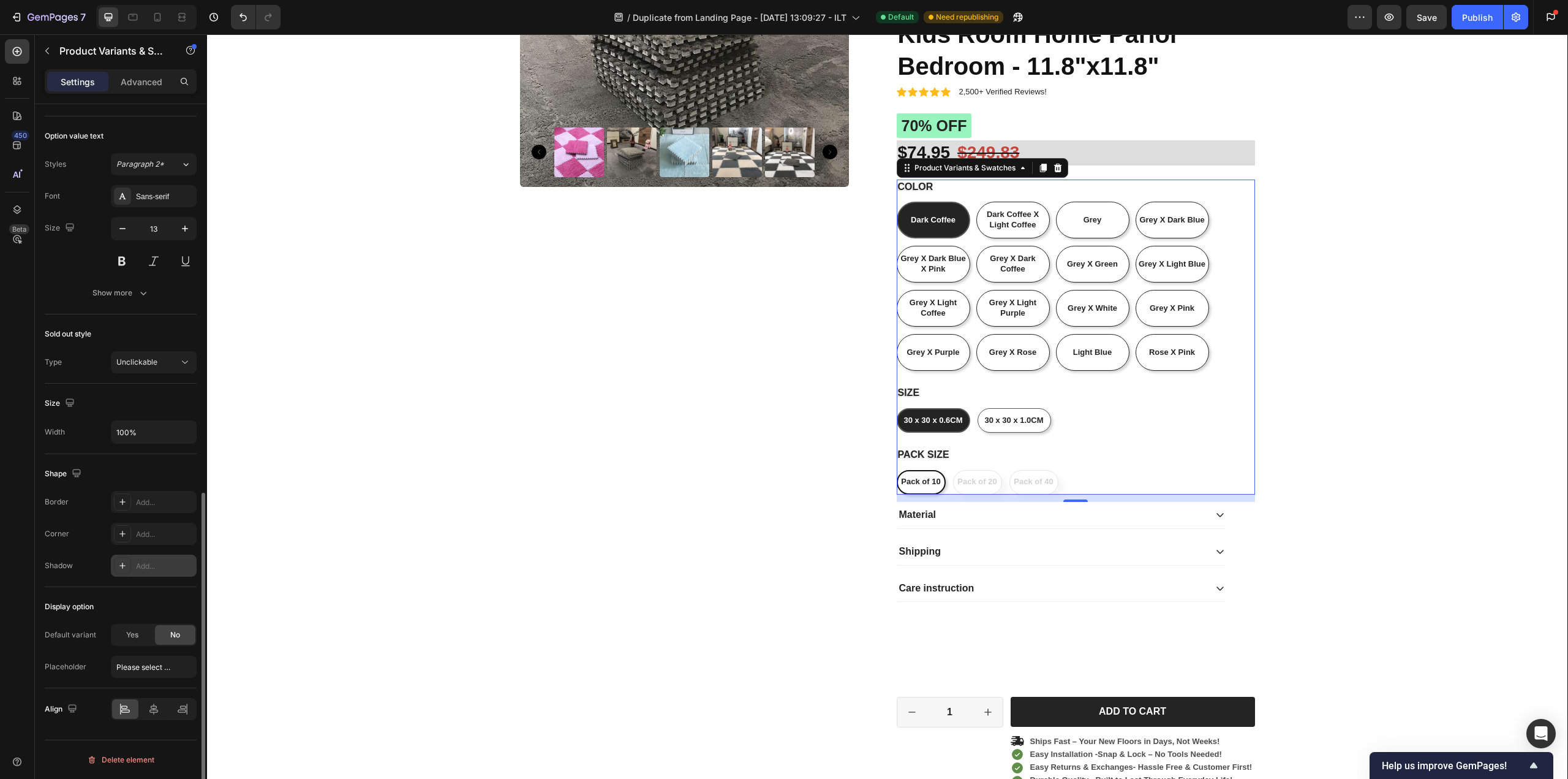
scroll to position [856, 0]
click at [128, 639] on span "Yes" at bounding box center [132, 634] width 12 height 11
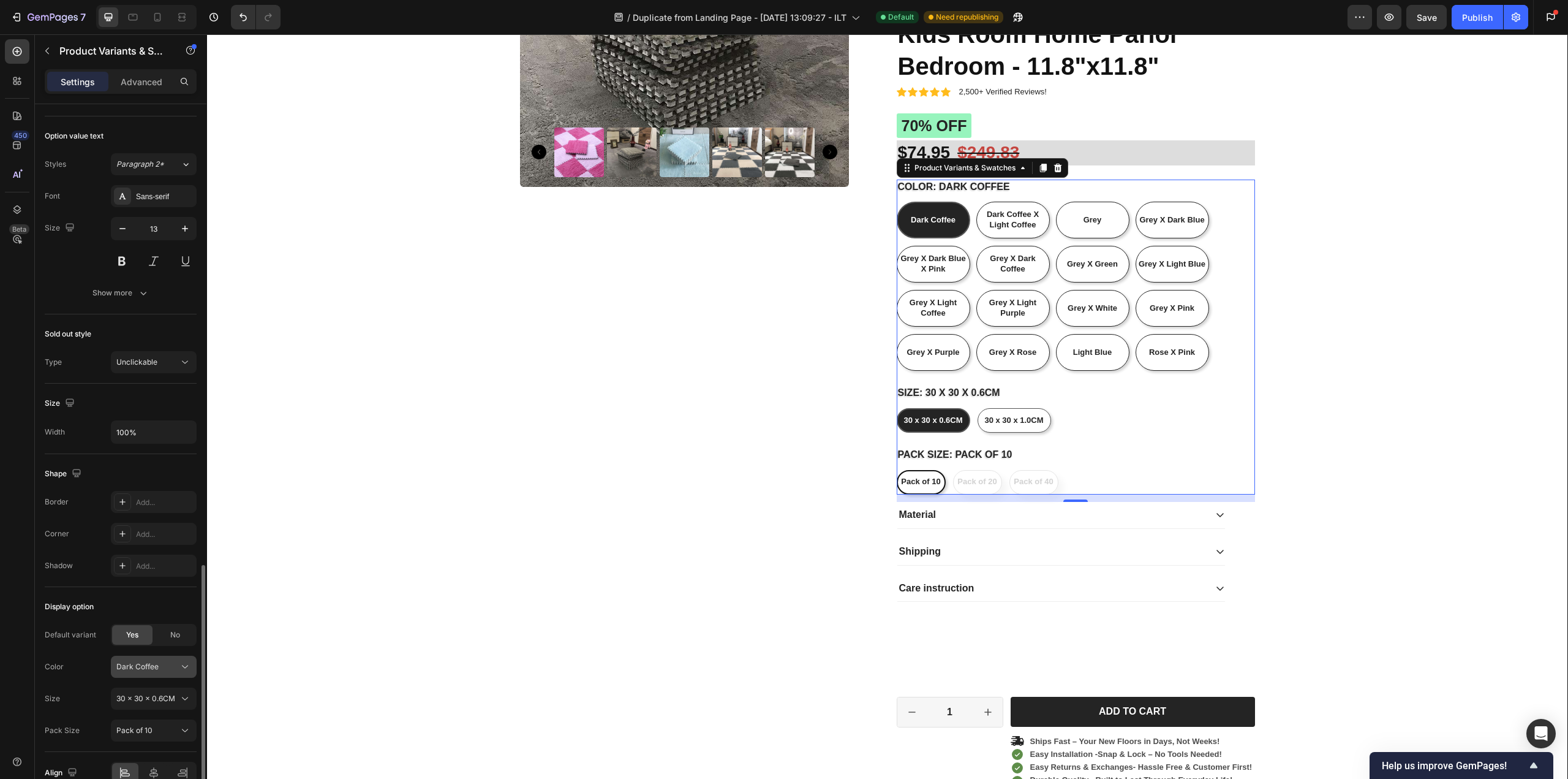
scroll to position [919, 0]
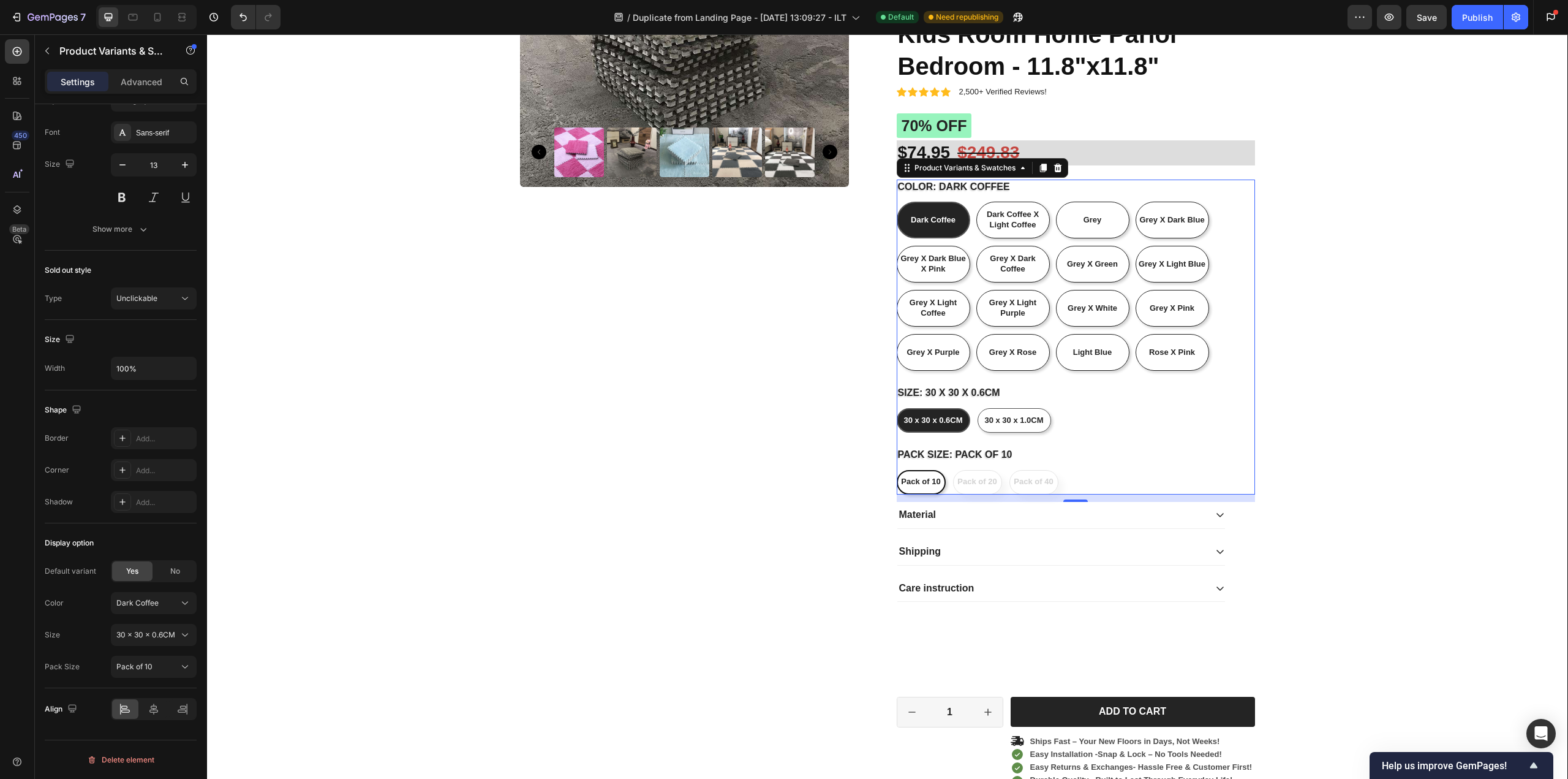
click at [921, 475] on div "Pack of 10" at bounding box center [921, 482] width 39 height 20
click at [897, 470] on input "Pack of 10 Pack of 10 Pack of 10" at bounding box center [896, 469] width 1 height 1
radio input "true"
click at [921, 476] on div "Pack of 10" at bounding box center [921, 482] width 39 height 20
click at [897, 470] on input "Pack of 10 Pack of 10 Pack of 10" at bounding box center [896, 469] width 1 height 1
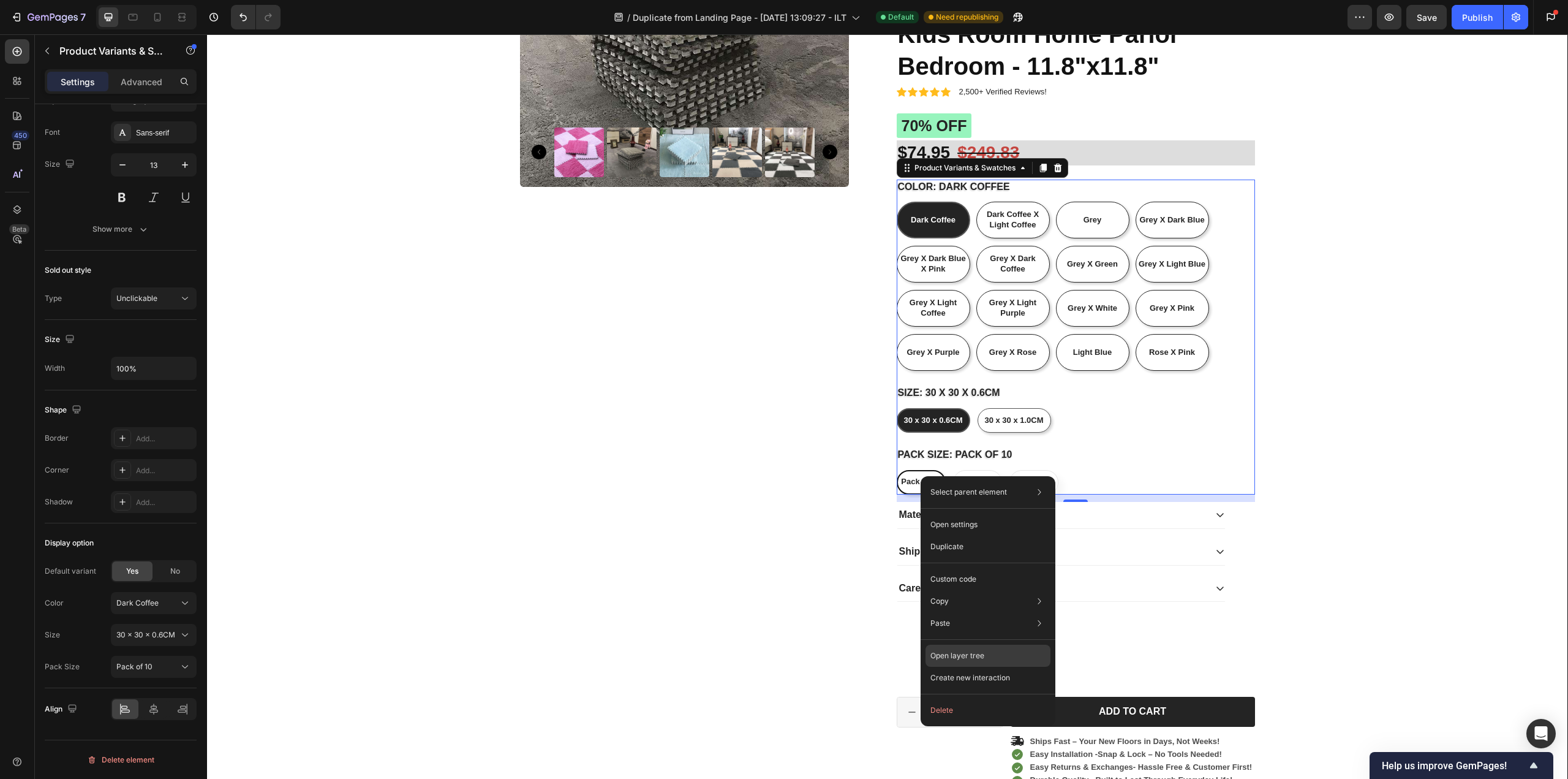
click at [998, 656] on div "Open layer tree" at bounding box center [988, 655] width 125 height 22
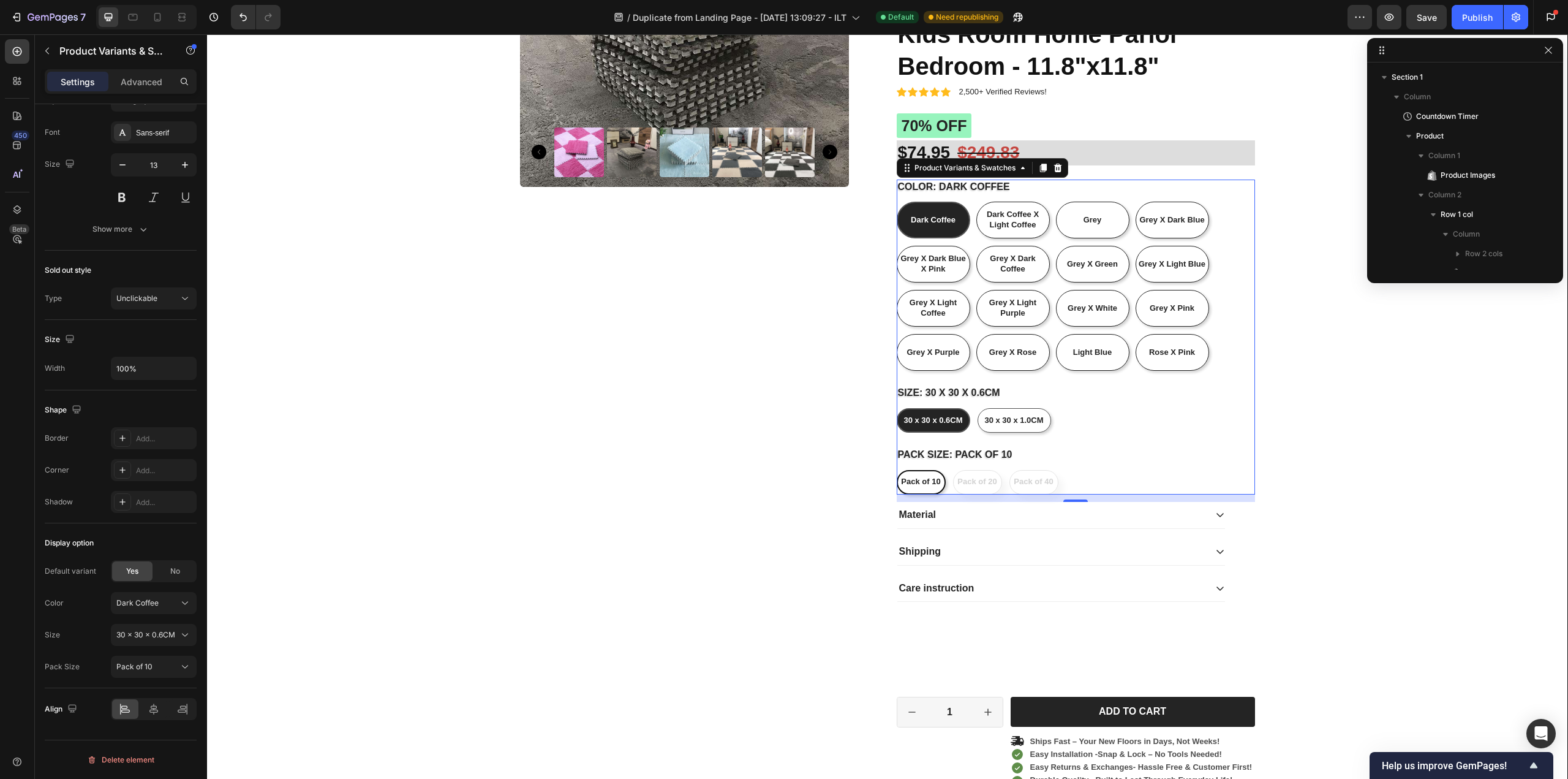
scroll to position [193, 0]
click at [1545, 52] on icon "button" at bounding box center [1548, 49] width 9 height 9
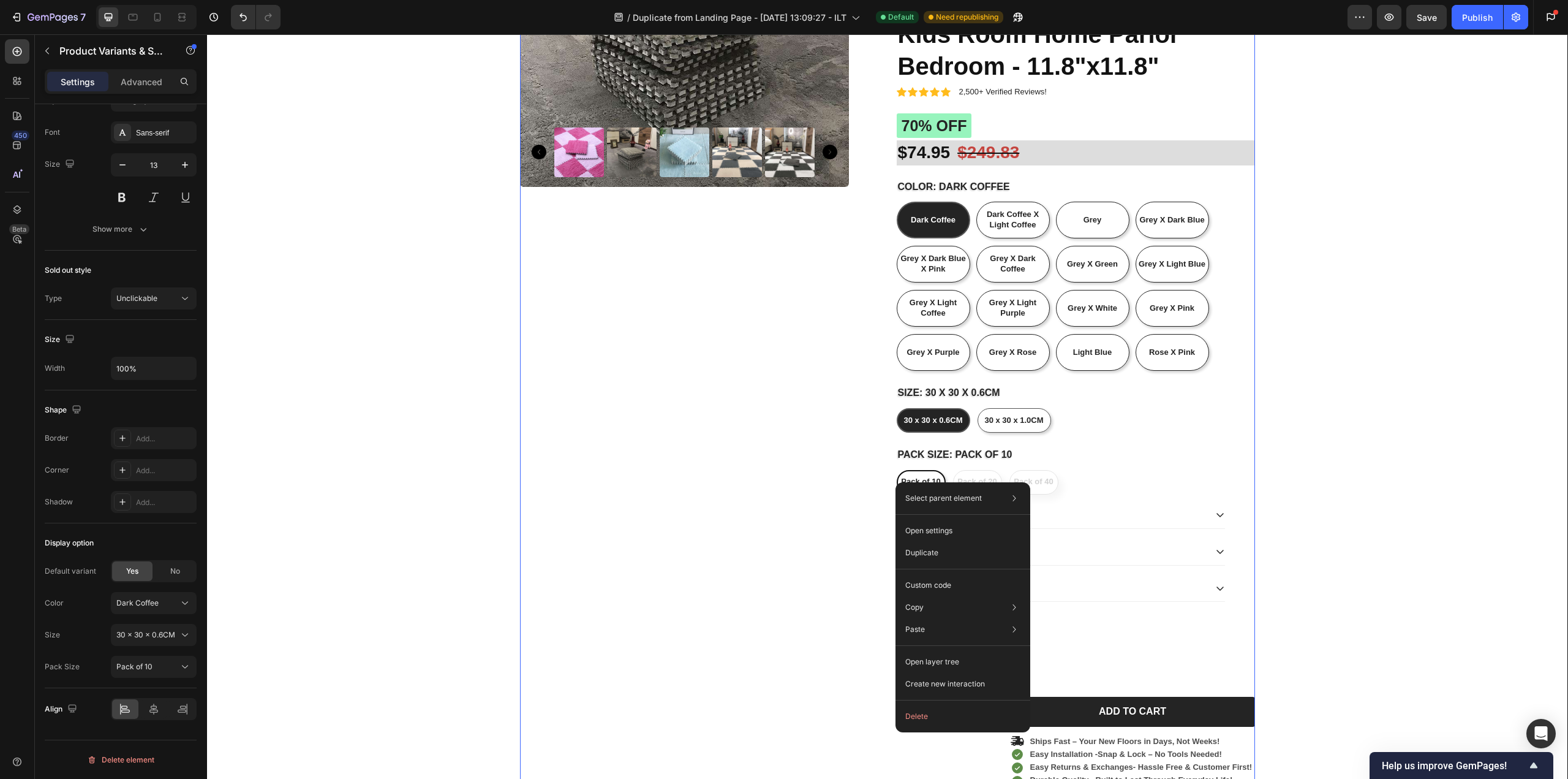
click at [580, 548] on div "Product Images" at bounding box center [699, 455] width 359 height 1195
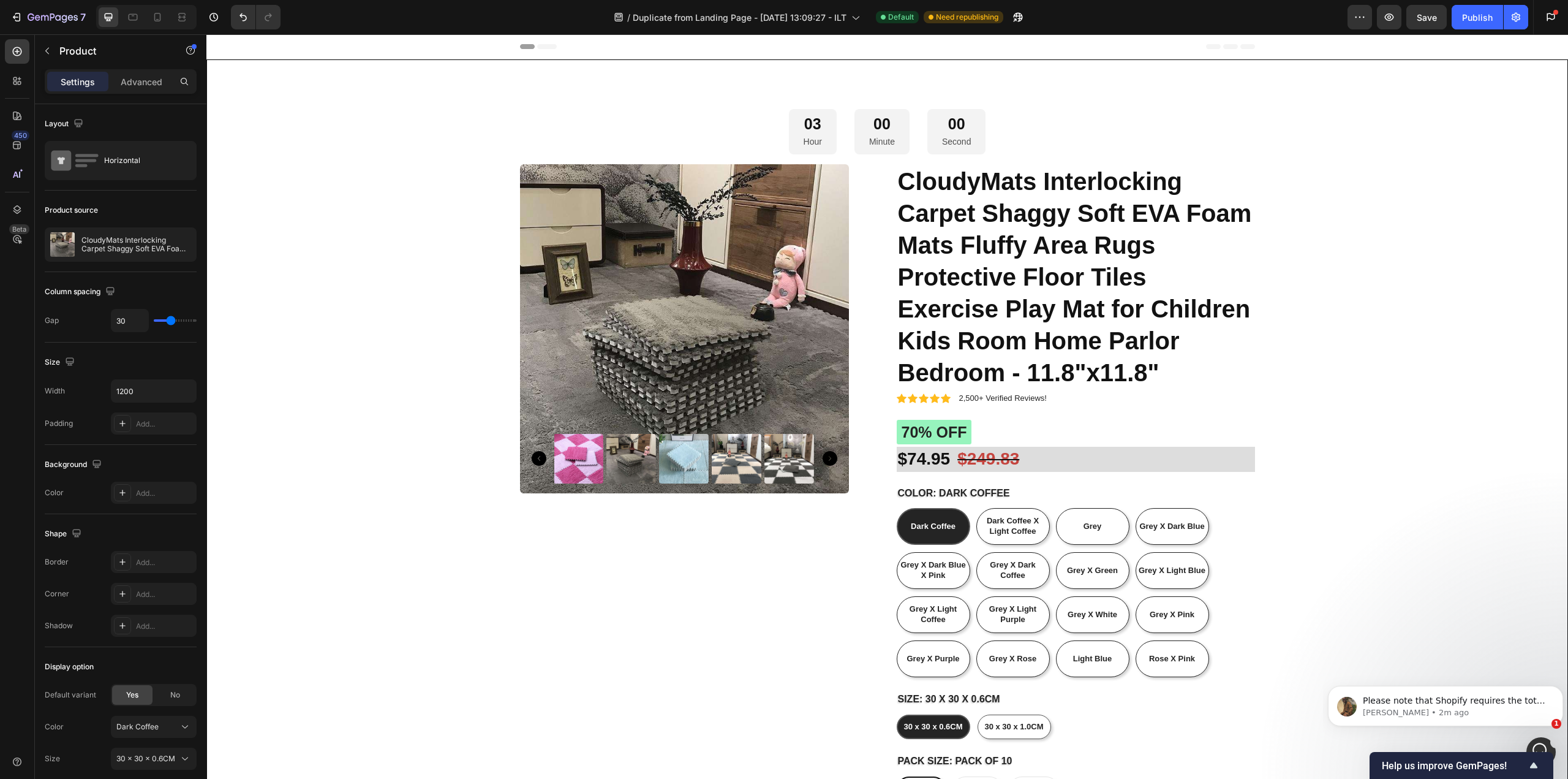
scroll to position [61, 0]
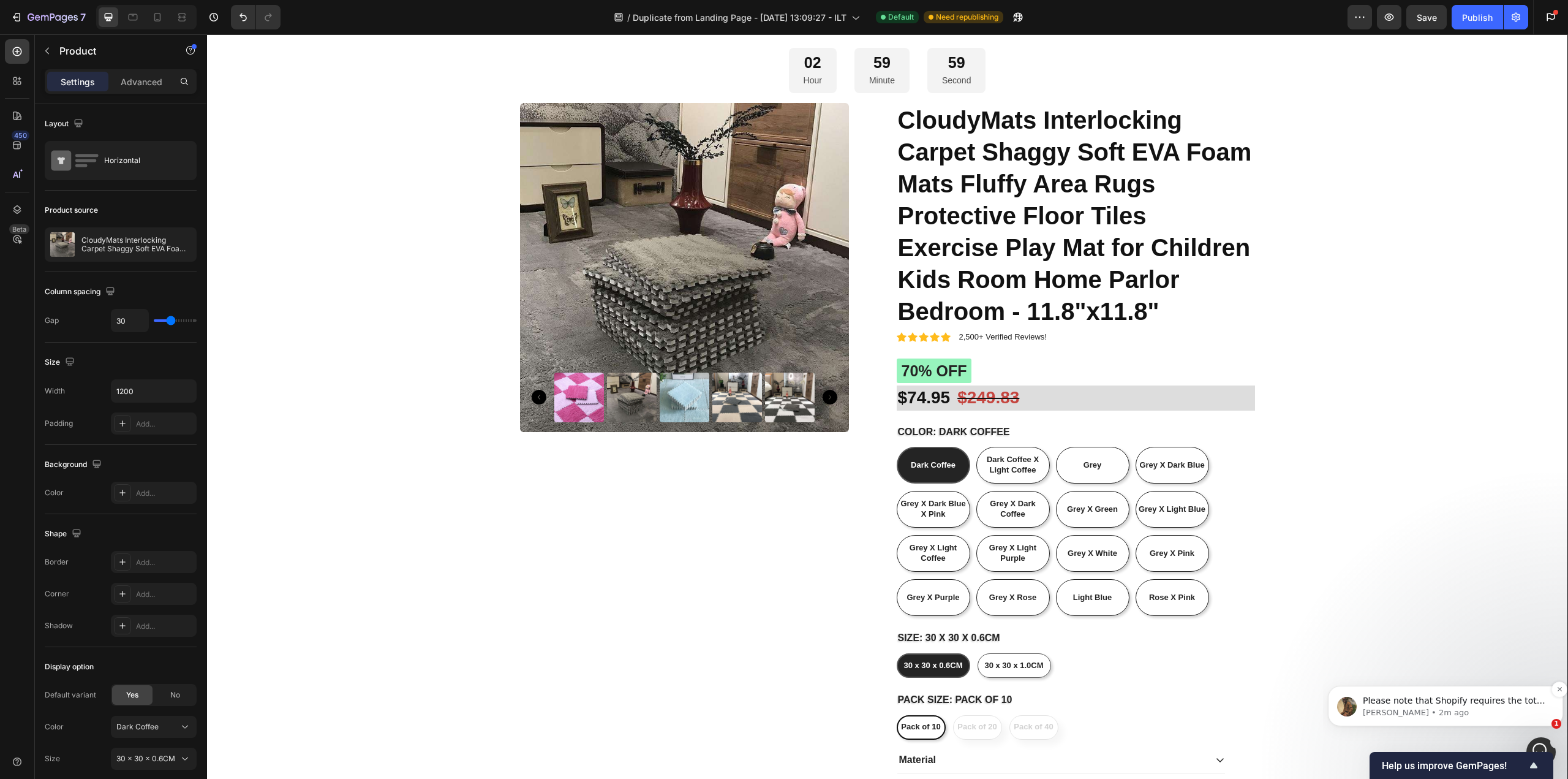
click at [1508, 702] on span "Please note that Shopify requires the total purchase value after any discounts …" at bounding box center [1454, 748] width 183 height 107
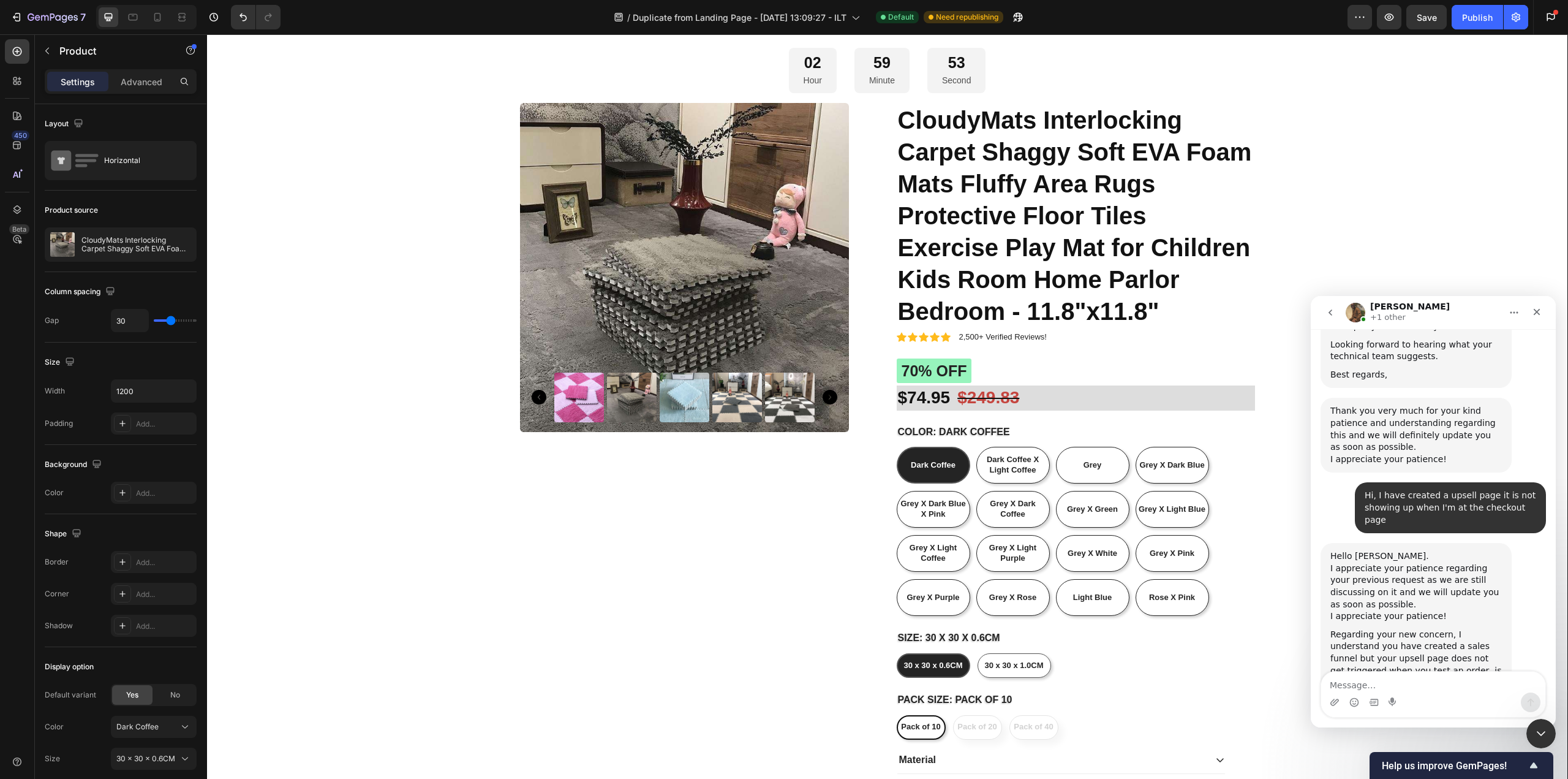
scroll to position [6885, 0]
drag, startPoint x: 1335, startPoint y: 472, endPoint x: 1408, endPoint y: 477, distance: 73.2
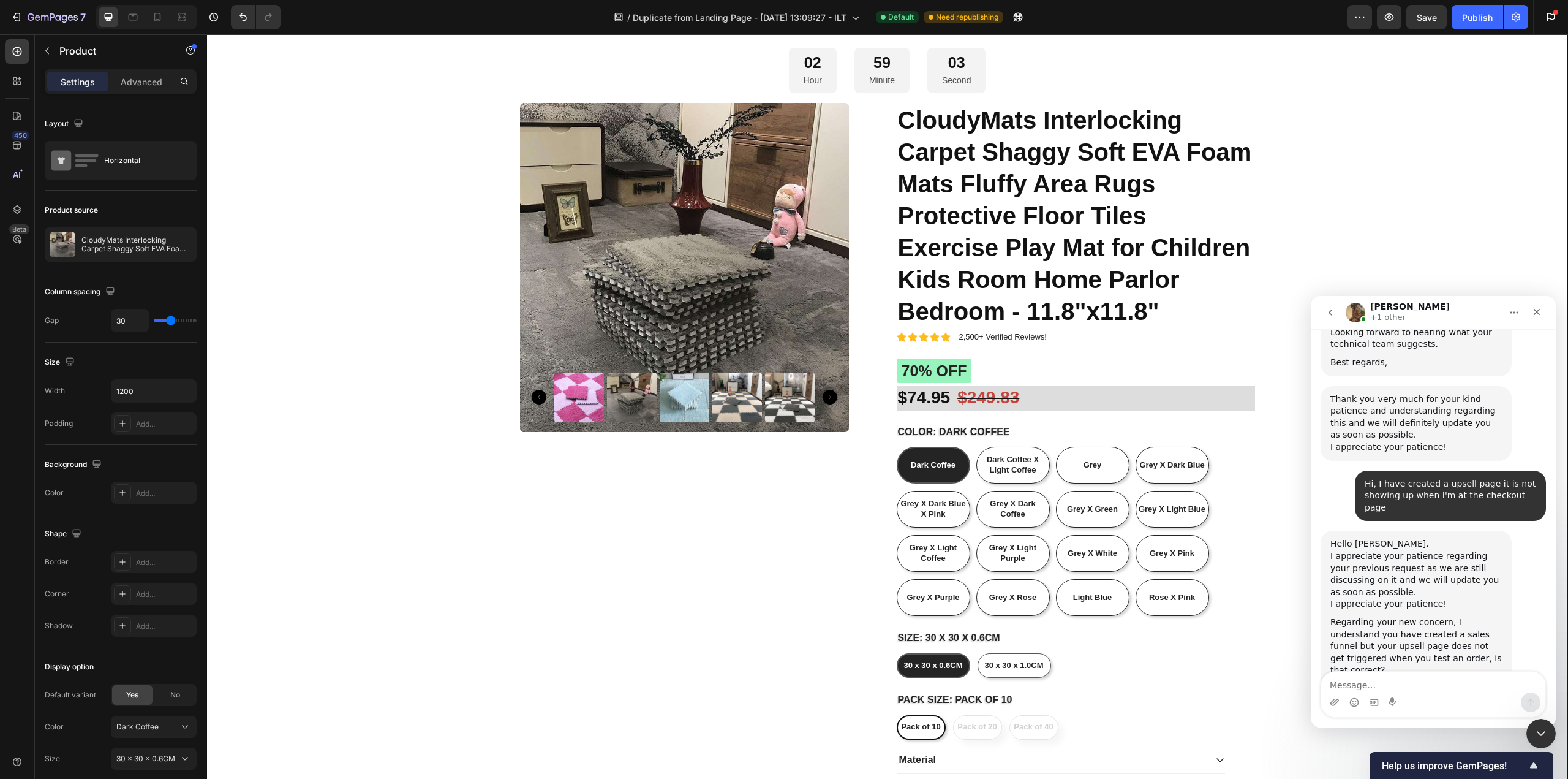
drag, startPoint x: 1355, startPoint y: 489, endPoint x: 1385, endPoint y: 501, distance: 32.3
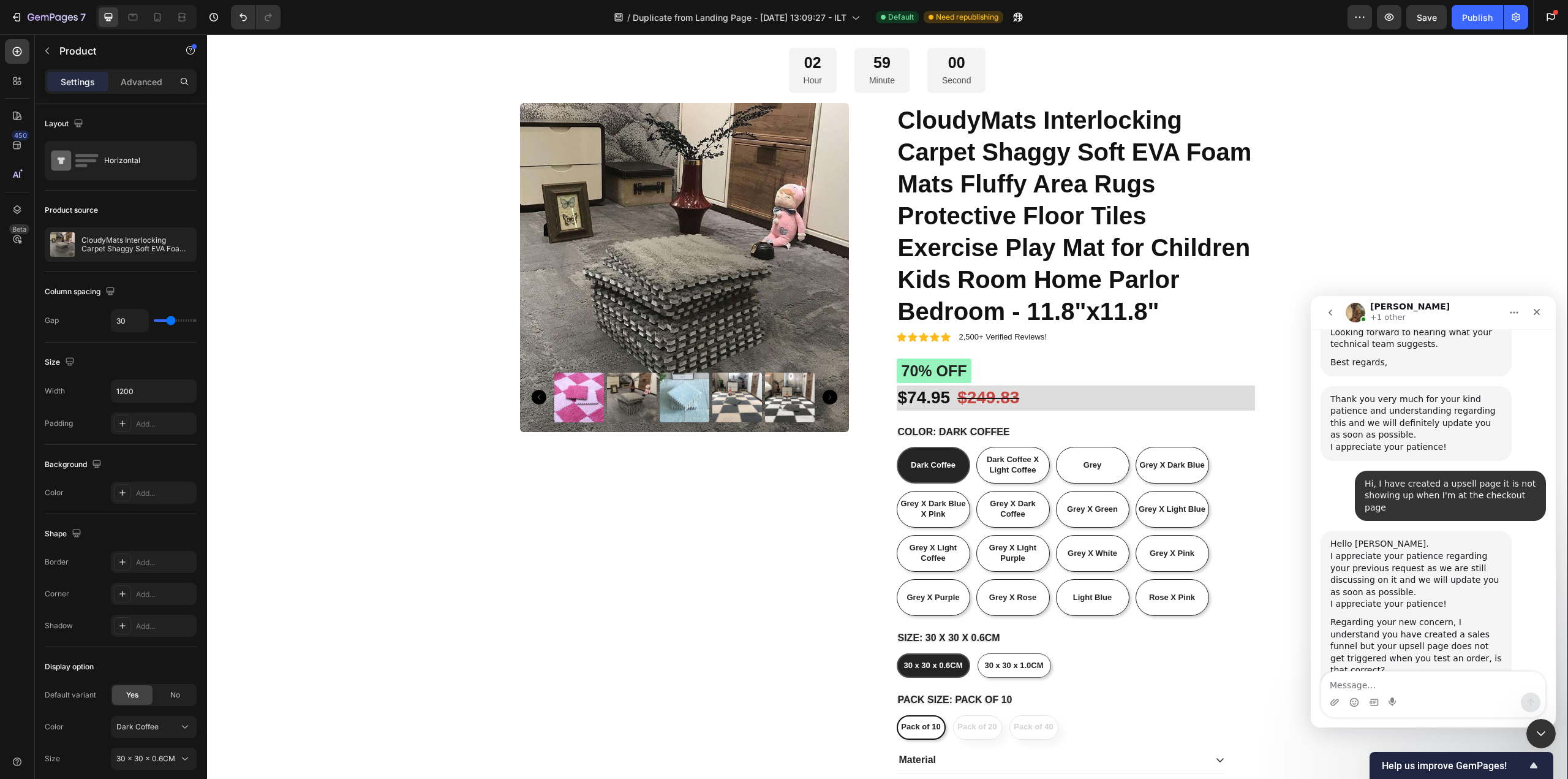
drag, startPoint x: 1351, startPoint y: 507, endPoint x: 1408, endPoint y: 503, distance: 57.1
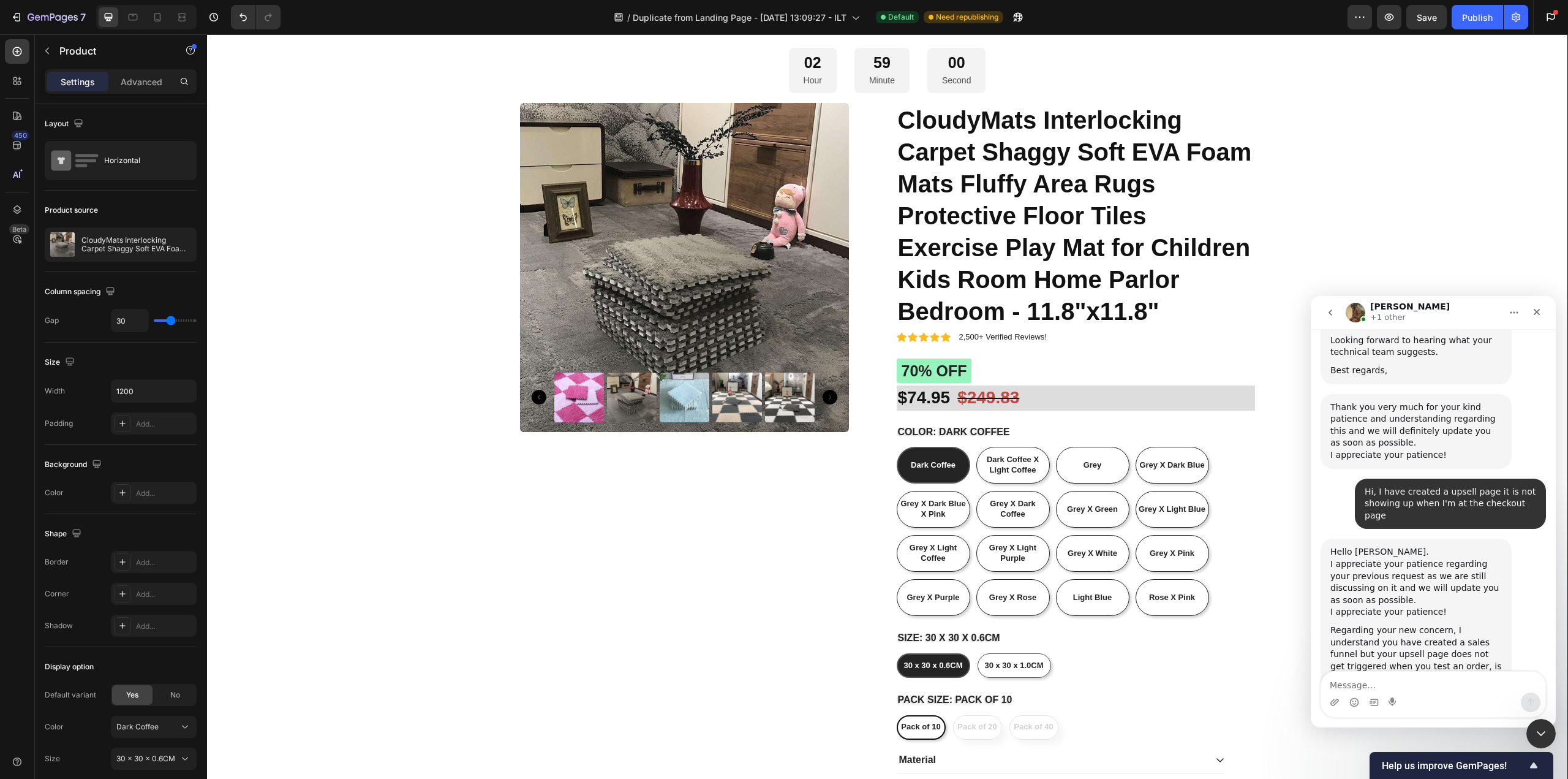
scroll to position [6885, 0]
drag, startPoint x: 1341, startPoint y: 540, endPoint x: 1360, endPoint y: 617, distance: 79.3
drag, startPoint x: 1387, startPoint y: 603, endPoint x: 1447, endPoint y: 612, distance: 60.7
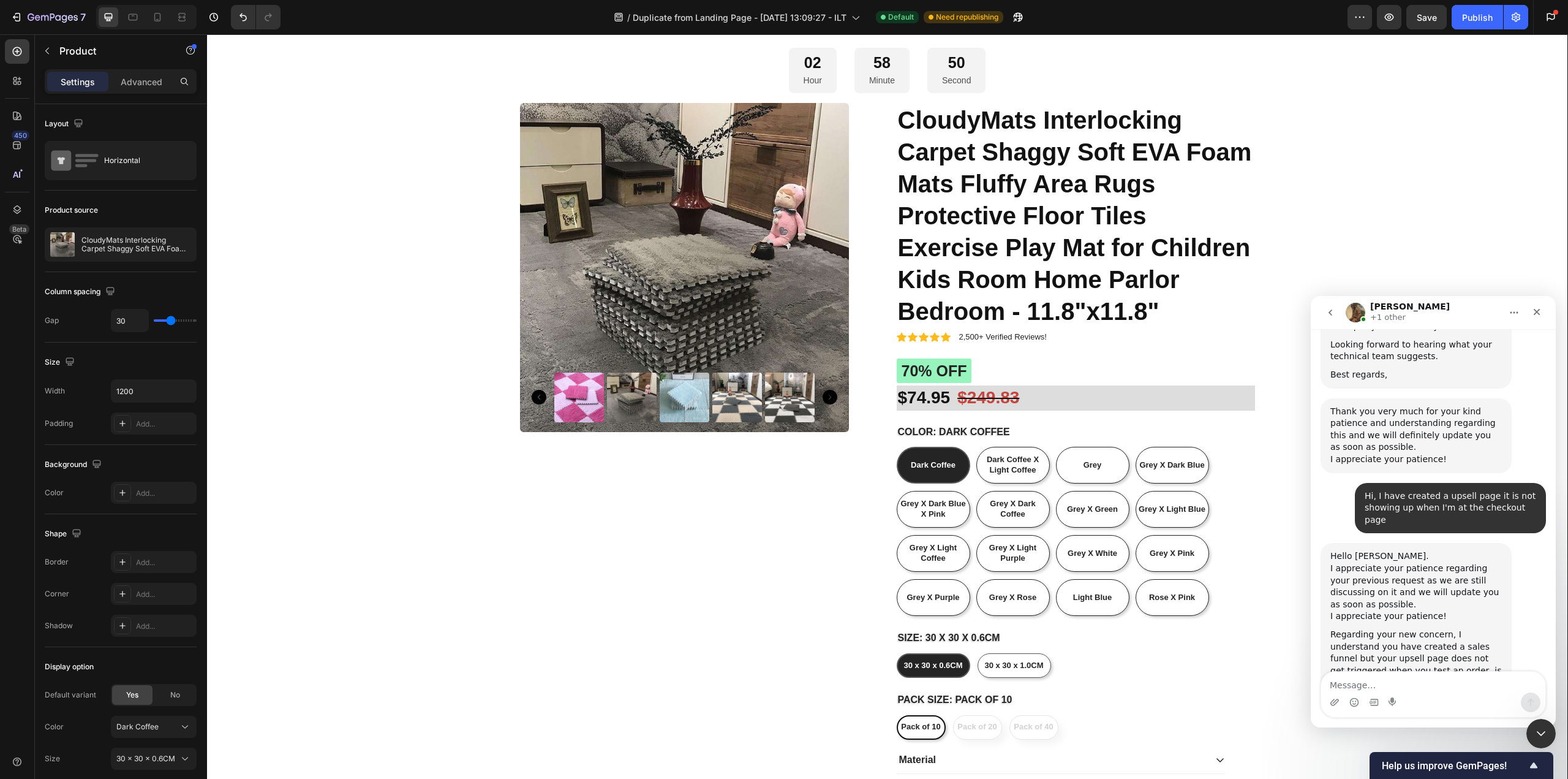
click at [1422, 693] on div "Intercom messenger" at bounding box center [1433, 702] width 224 height 20
click at [1424, 690] on textarea "Message…" at bounding box center [1433, 682] width 224 height 21
type textarea "Okay noted, thanks"
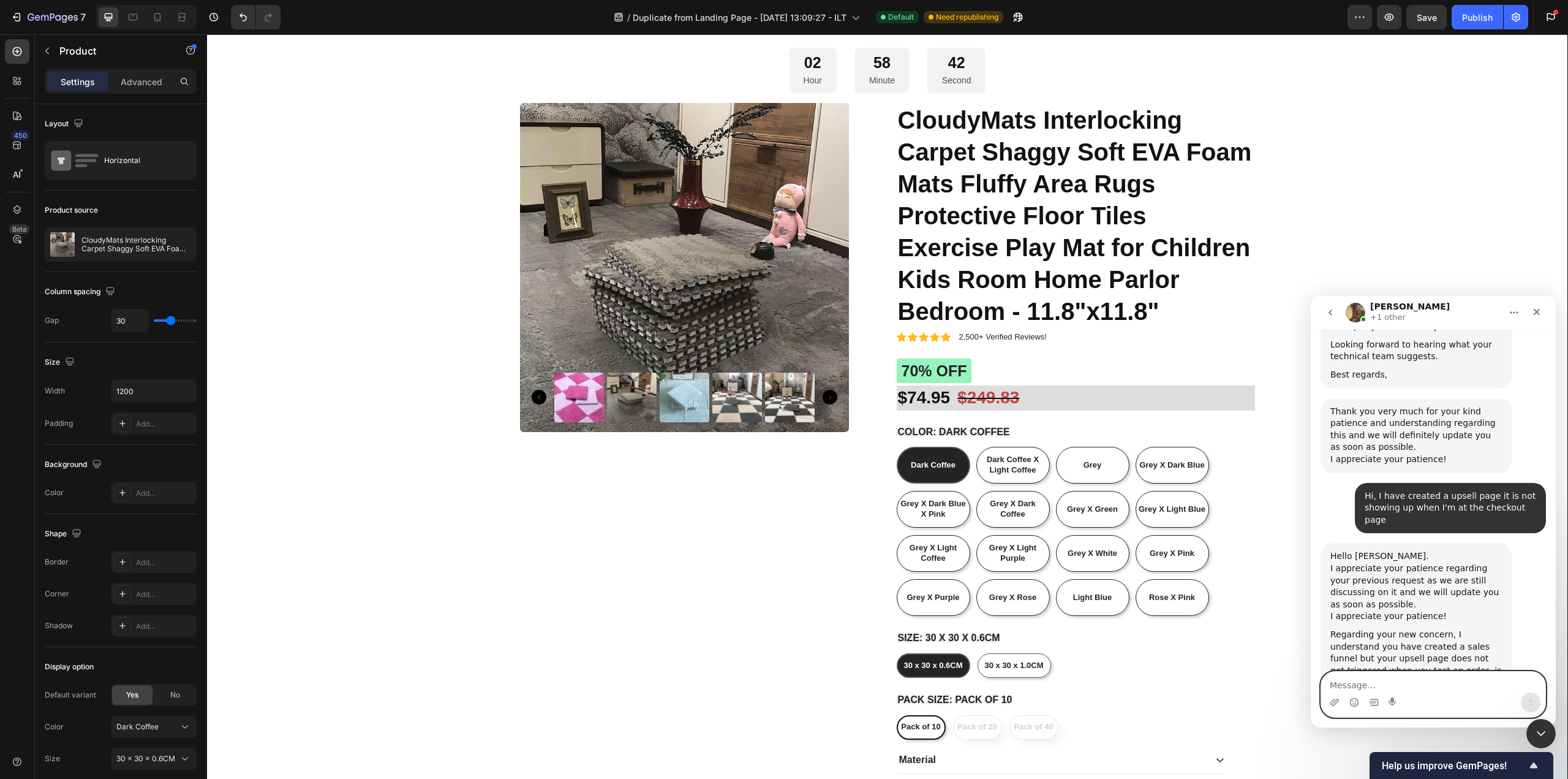
scroll to position [6901, 0]
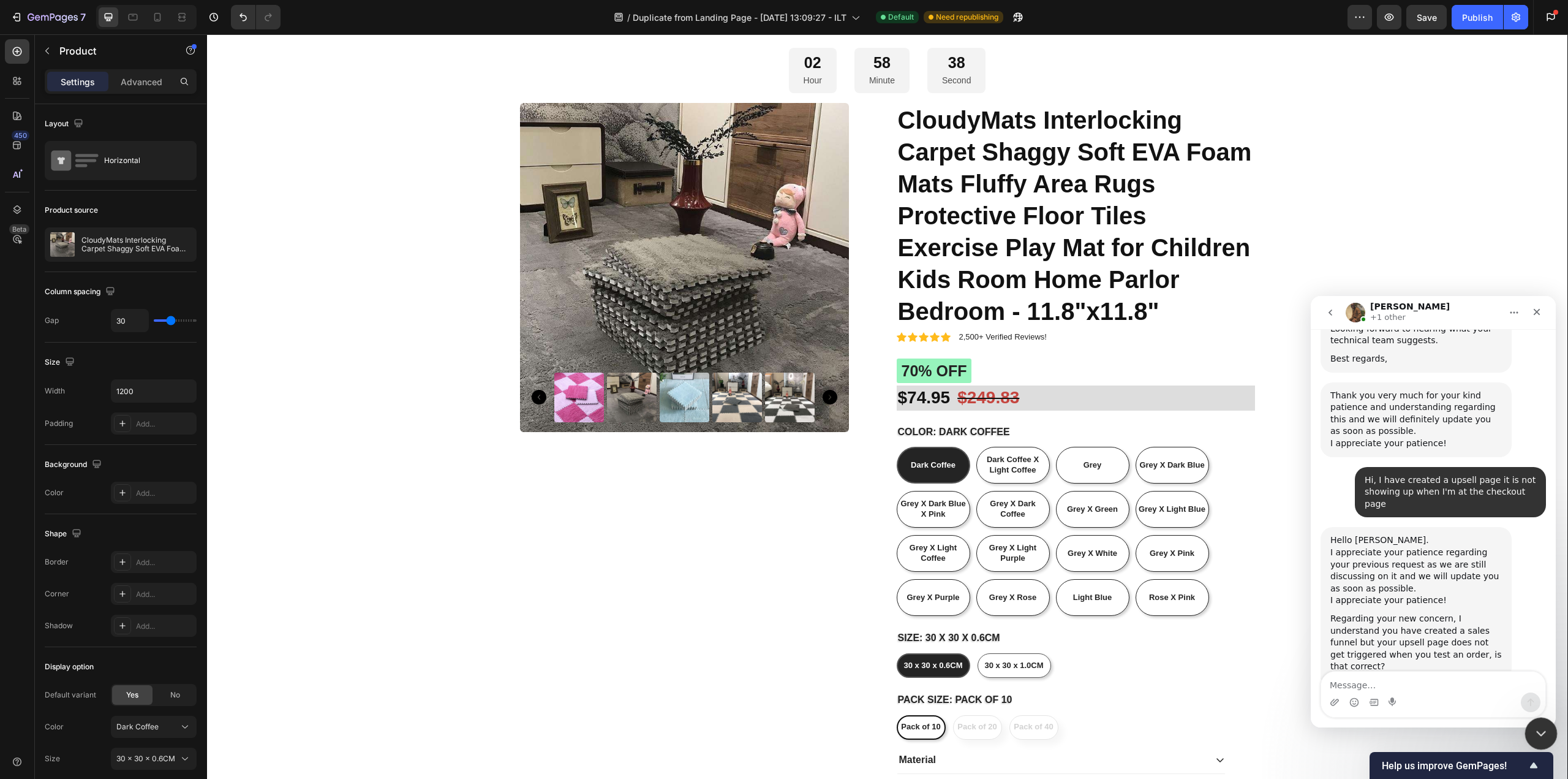
click at [1536, 730] on icon "Close Intercom Messenger" at bounding box center [1540, 731] width 9 height 5
